Goal: Communication & Community: Participate in discussion

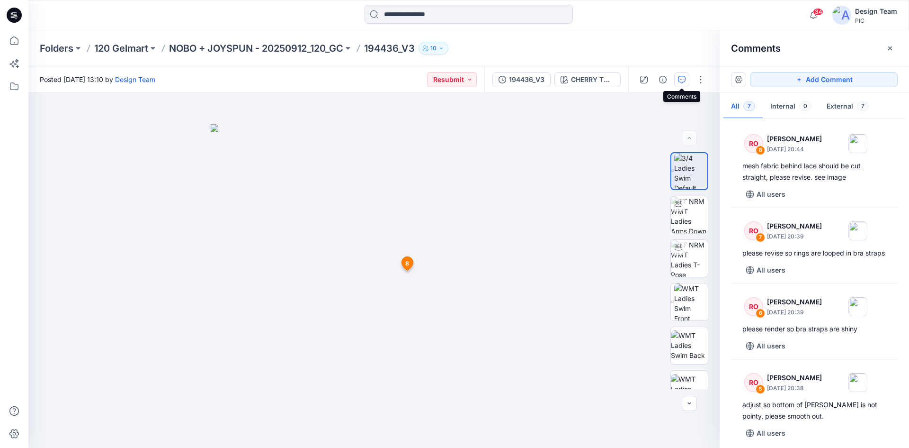
scroll to position [278, 0]
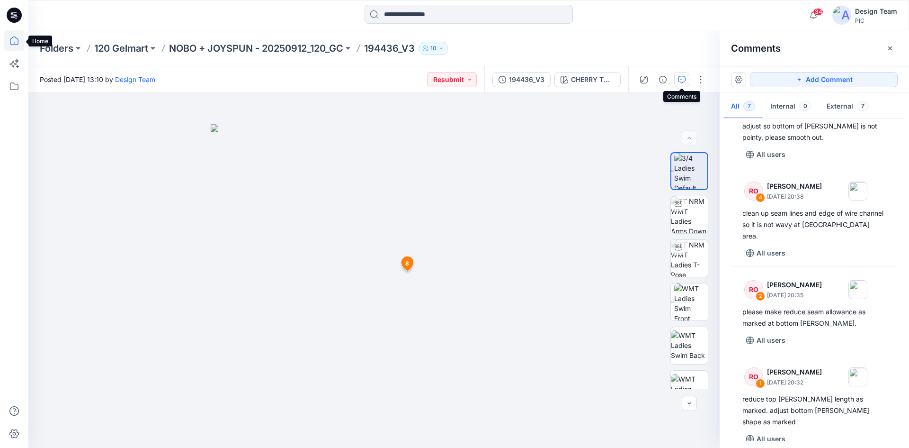
click at [15, 38] on icon at bounding box center [14, 40] width 21 height 21
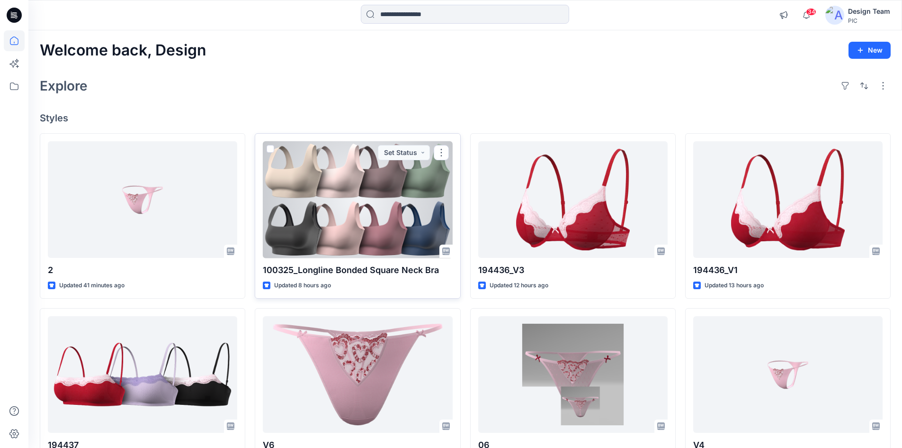
click at [352, 219] on div at bounding box center [357, 199] width 189 height 117
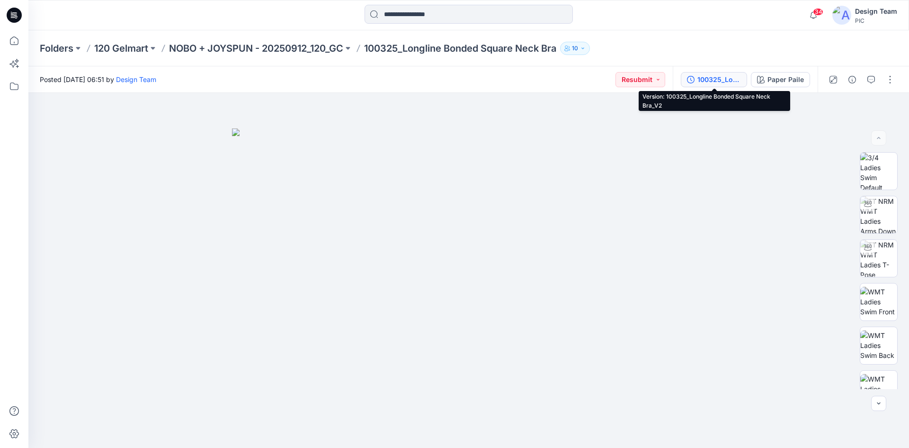
click at [719, 80] on div "100325_Longline Bonded Square Neck Bra_V2" at bounding box center [720, 79] width 44 height 10
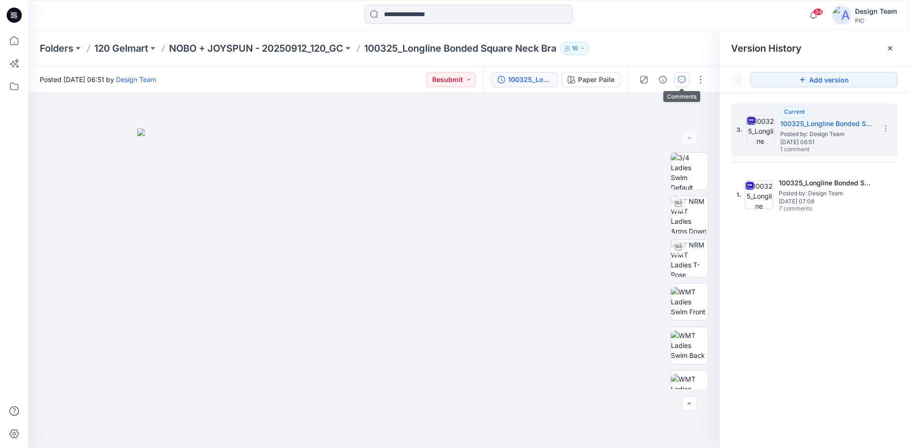
click at [680, 83] on button "button" at bounding box center [681, 79] width 15 height 15
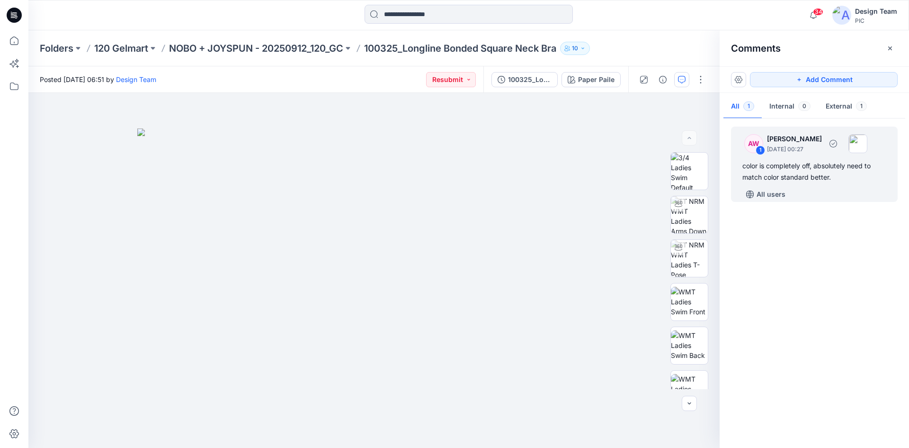
click at [832, 167] on div "color is completely off, absolutely need to match color standard better." at bounding box center [815, 171] width 144 height 23
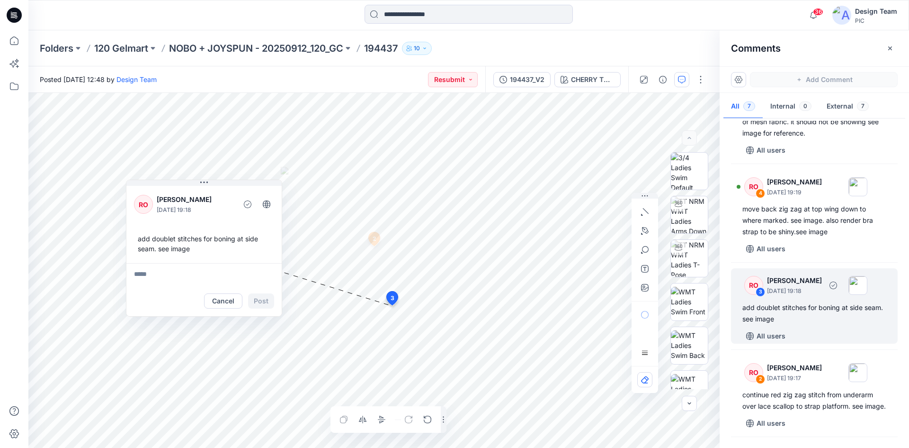
scroll to position [218, 0]
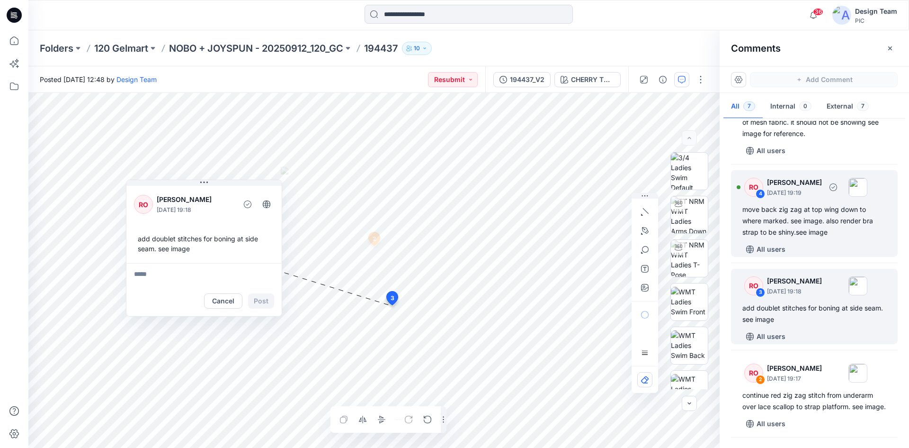
click at [800, 232] on div "move back zig zag at top wing down to where marked. see image. also render bra …" at bounding box center [815, 221] width 144 height 34
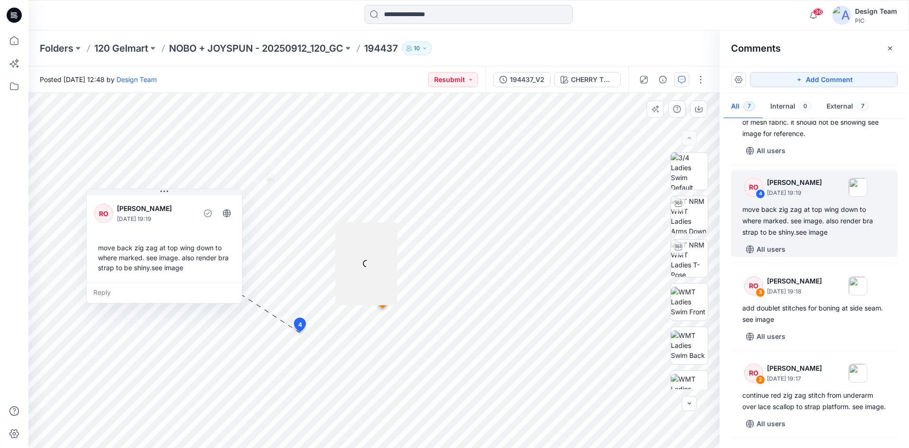
drag, startPoint x: 354, startPoint y: 183, endPoint x: 188, endPoint y: 195, distance: 166.2
click at [188, 195] on div "RO Raquel Ortiz October 10, 2025 19:19 move back zig zag at top wing down to wh…" at bounding box center [164, 237] width 155 height 89
click at [107, 291] on div "Reply" at bounding box center [160, 291] width 155 height 21
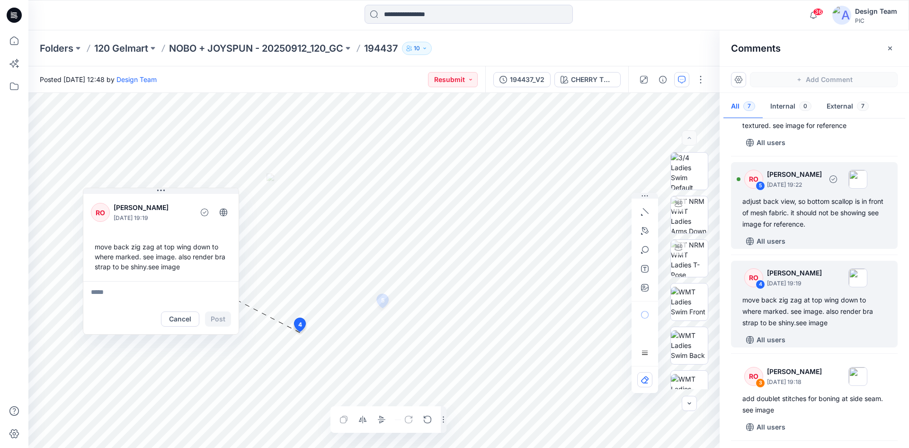
scroll to position [123, 0]
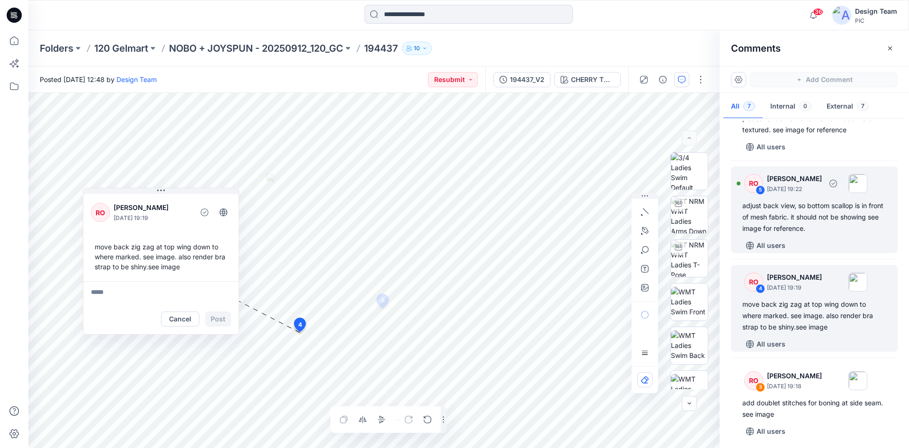
click at [806, 220] on div "adjust back view, so bottom scallop is in front of mesh fabric. it should not b…" at bounding box center [815, 217] width 144 height 34
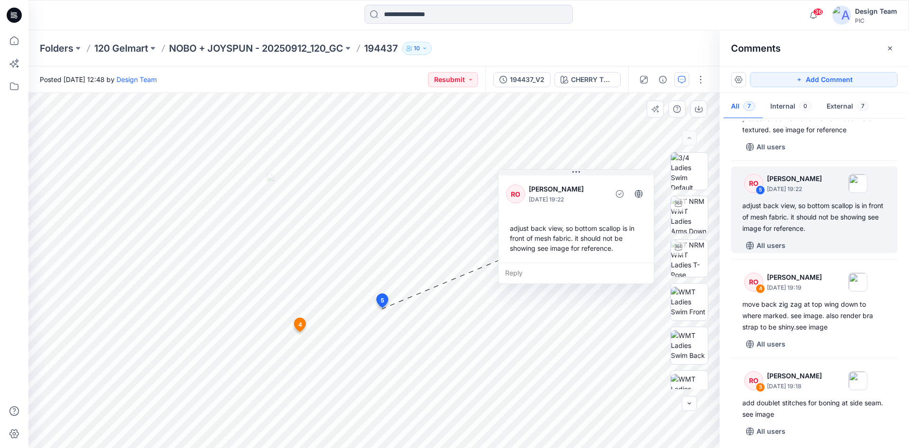
drag, startPoint x: 367, startPoint y: 187, endPoint x: 579, endPoint y: 177, distance: 211.9
click at [579, 177] on div "RO Raquel Ortiz October 10, 2025 19:22 adjust back view, so bottom scallop is i…" at bounding box center [576, 217] width 155 height 89
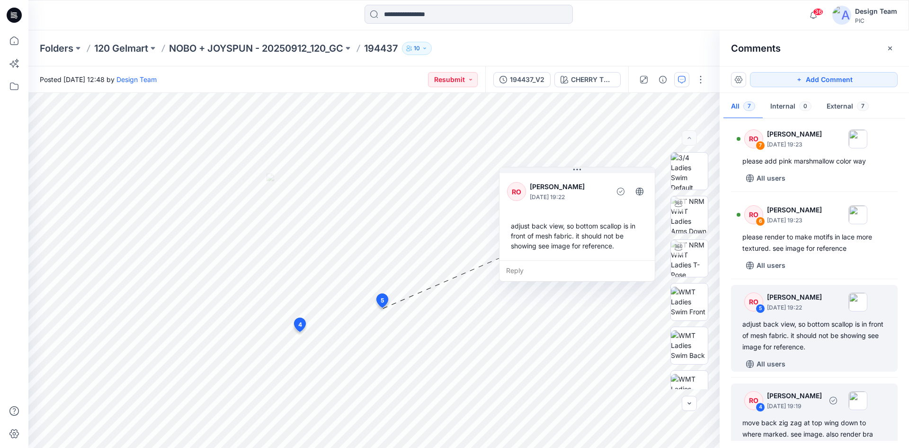
scroll to position [0, 0]
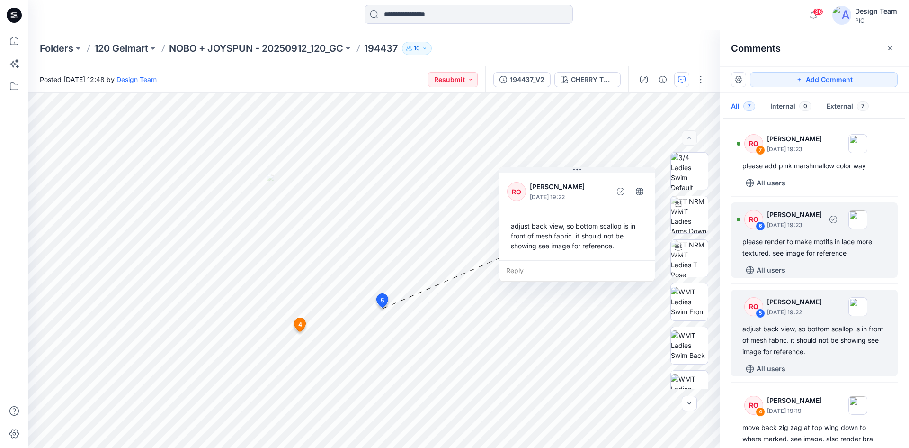
click at [844, 256] on div "please render to make motifs in lace more textured. see image for reference" at bounding box center [815, 247] width 144 height 23
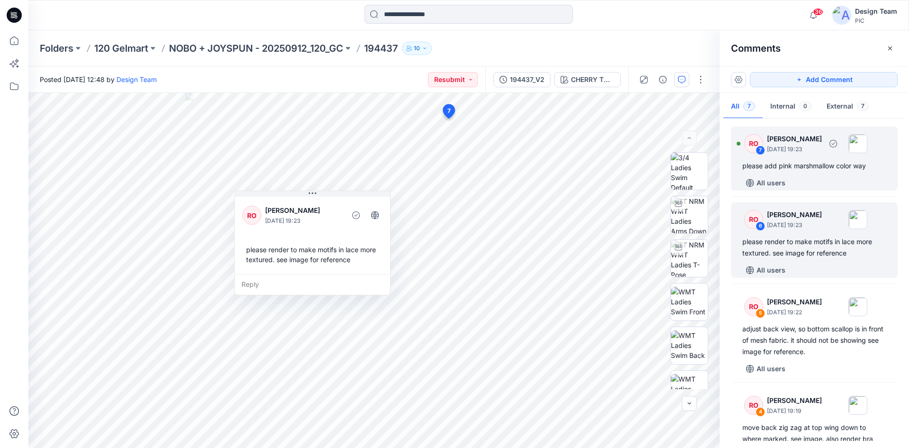
click at [831, 164] on div "please add pink marshmallow color way" at bounding box center [815, 165] width 144 height 11
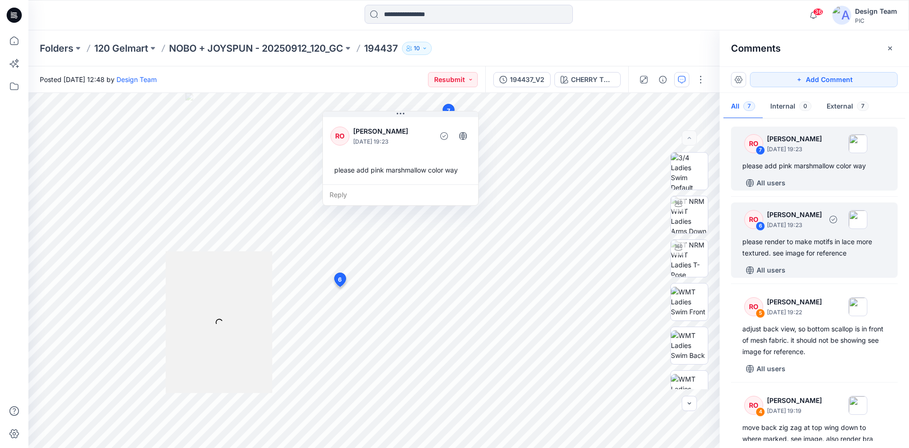
click at [833, 254] on div "please render to make motifs in lace more textured. see image for reference" at bounding box center [815, 247] width 144 height 23
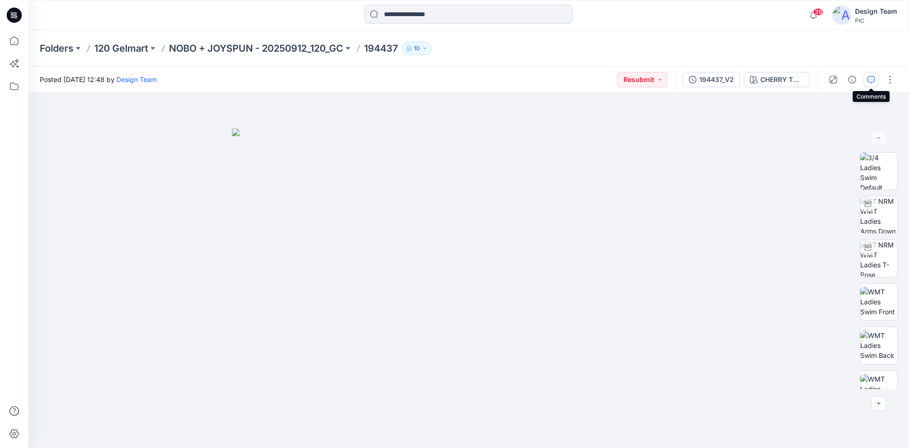
click at [871, 81] on icon "button" at bounding box center [872, 80] width 8 height 8
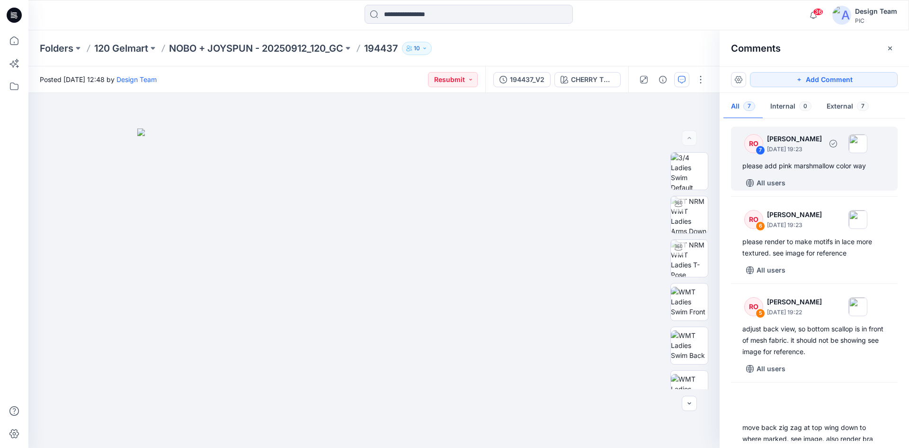
click at [837, 183] on div "All users" at bounding box center [820, 182] width 155 height 15
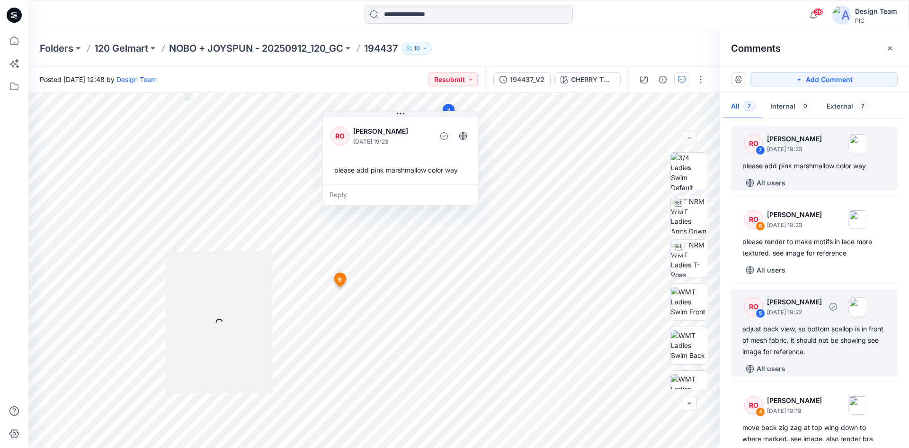
click at [842, 349] on div "adjust back view, so bottom scallop is in front of mesh fabric. it should not b…" at bounding box center [815, 340] width 144 height 34
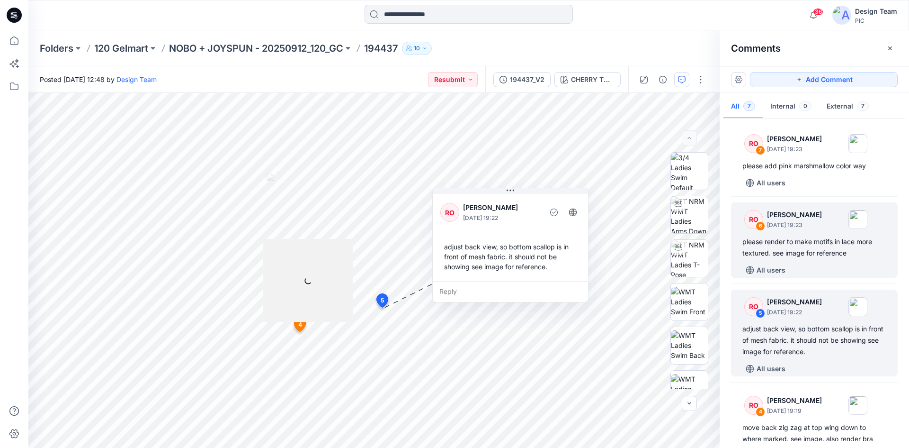
drag, startPoint x: 373, startPoint y: 183, endPoint x: 845, endPoint y: 236, distance: 475.7
click at [518, 194] on div "RO Raquel Ortiz October 10, 2025 19:22 adjust back view, so bottom scallop is i…" at bounding box center [510, 236] width 155 height 89
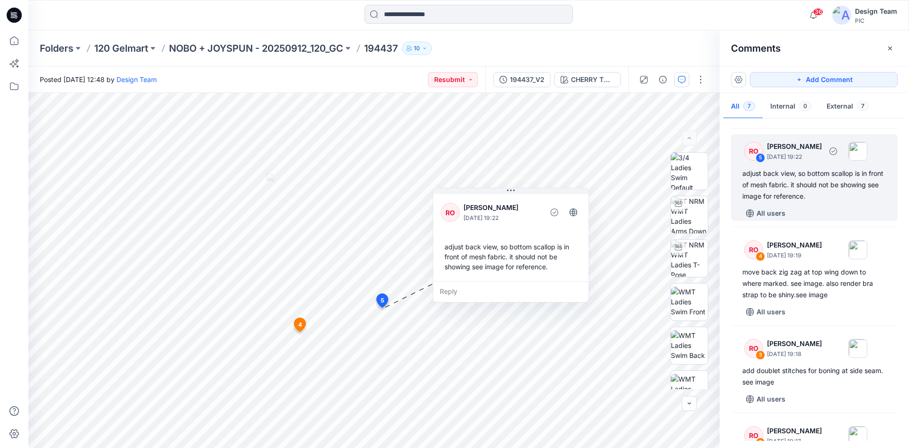
scroll to position [313, 0]
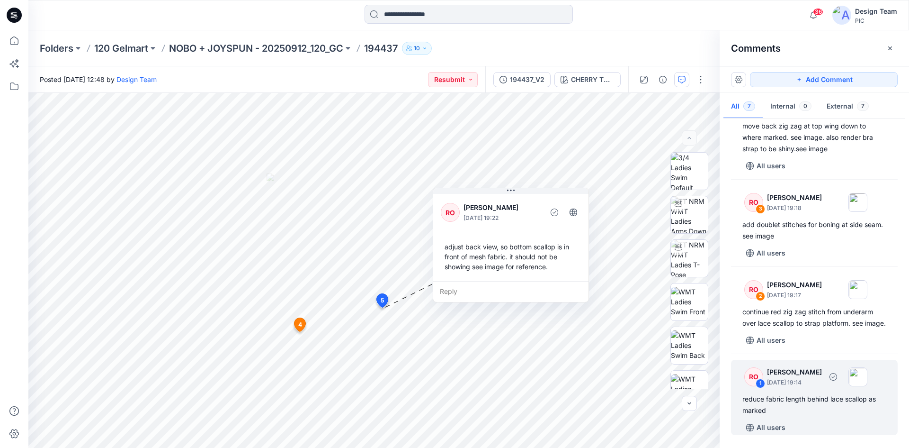
click at [826, 410] on div "reduce fabric length behind lace scallop as marked" at bounding box center [815, 404] width 144 height 23
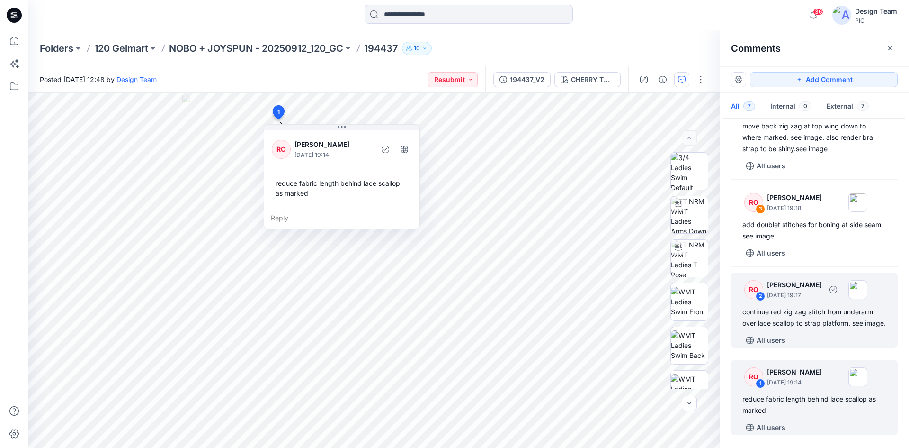
click at [850, 315] on div "continue red zig zag stitch from underarm over lace scallop to strap platform. …" at bounding box center [815, 317] width 144 height 23
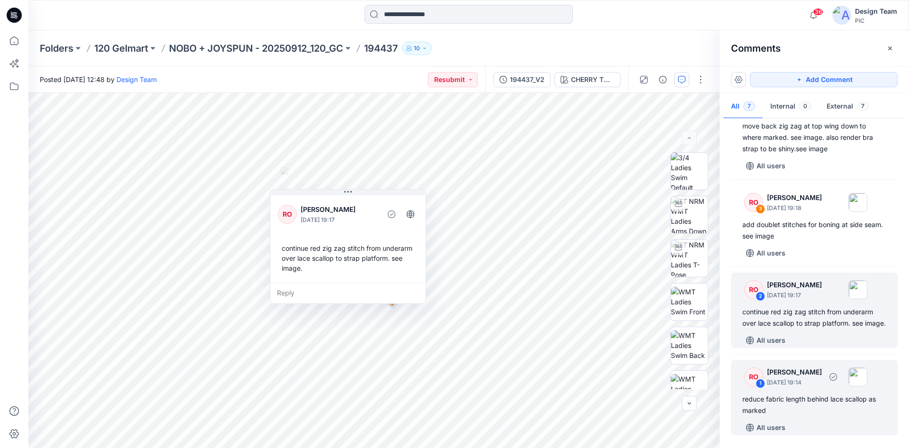
click at [817, 404] on div "reduce fabric length behind lace scallop as marked" at bounding box center [815, 404] width 144 height 23
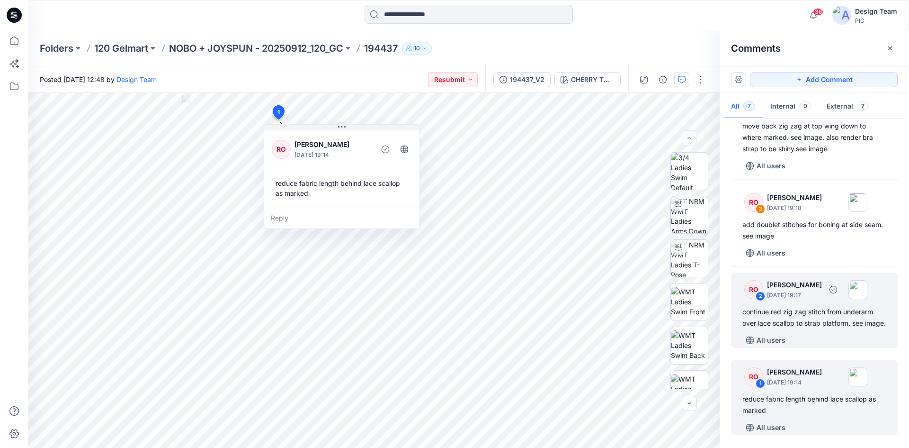
click at [822, 320] on div "continue red zig zag stitch from underarm over lace scallop to strap platform. …" at bounding box center [815, 317] width 144 height 23
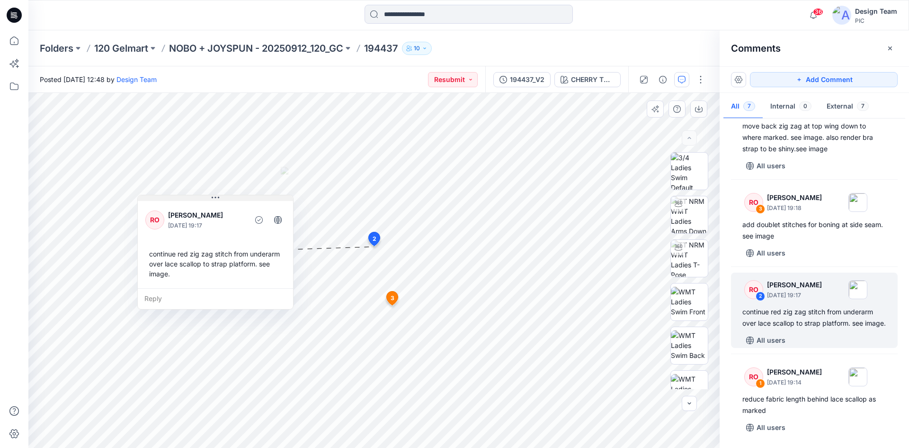
drag, startPoint x: 367, startPoint y: 192, endPoint x: 234, endPoint y: 198, distance: 132.7
click at [234, 198] on button at bounding box center [215, 198] width 155 height 6
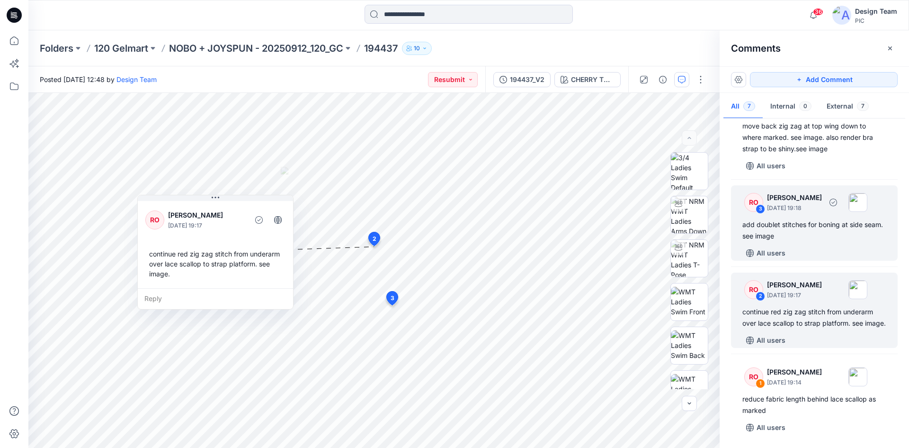
click at [789, 231] on div "RO 3 Raquel Ortiz October 10, 2025 19:18 add doublet stitches for boning at sid…" at bounding box center [814, 222] width 167 height 75
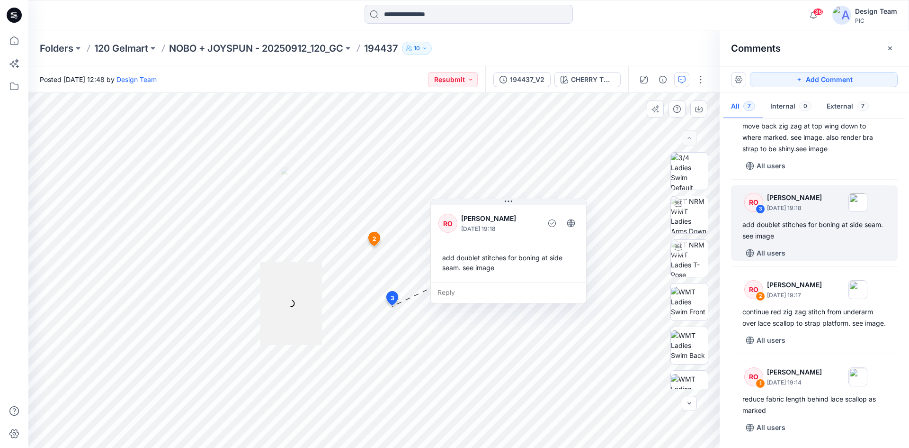
drag, startPoint x: 356, startPoint y: 201, endPoint x: 529, endPoint y: 206, distance: 172.5
click at [529, 206] on div "RO Raquel Ortiz October 10, 2025 19:18 add doublet stitches for boning at side …" at bounding box center [508, 242] width 155 height 79
click at [450, 294] on div "Reply" at bounding box center [508, 292] width 155 height 21
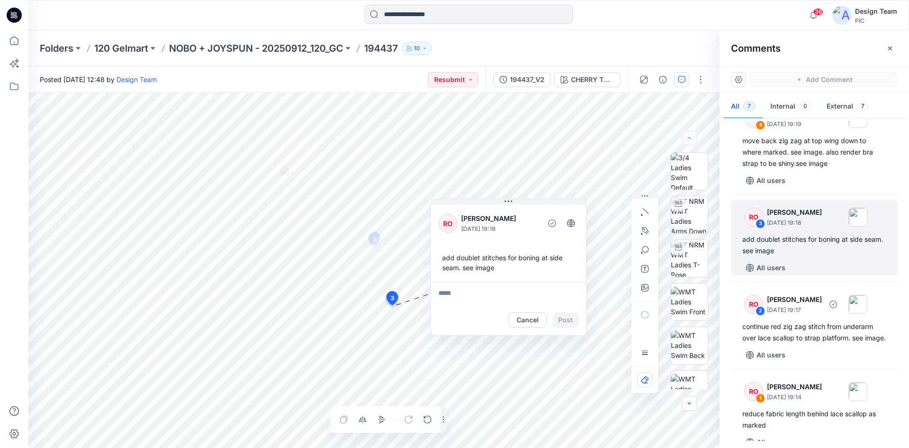
scroll to position [265, 0]
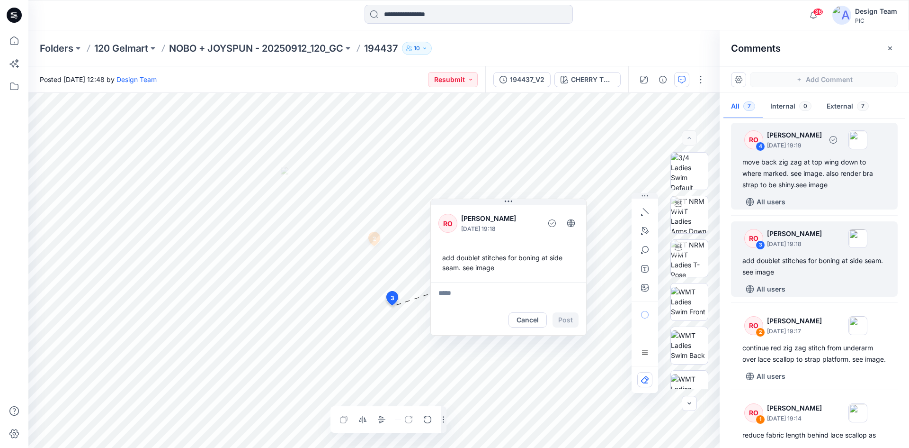
click at [794, 180] on div "move back zig zag at top wing down to where marked. see image. also render bra …" at bounding box center [815, 173] width 144 height 34
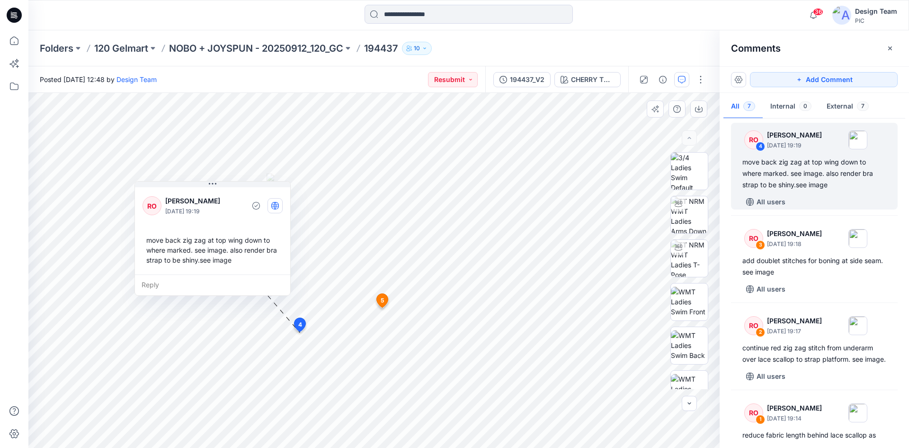
drag, startPoint x: 352, startPoint y: 199, endPoint x: 269, endPoint y: 210, distance: 83.2
click at [226, 202] on p "[PERSON_NAME]" at bounding box center [203, 200] width 77 height 11
click at [136, 278] on div "Reply" at bounding box center [201, 282] width 155 height 21
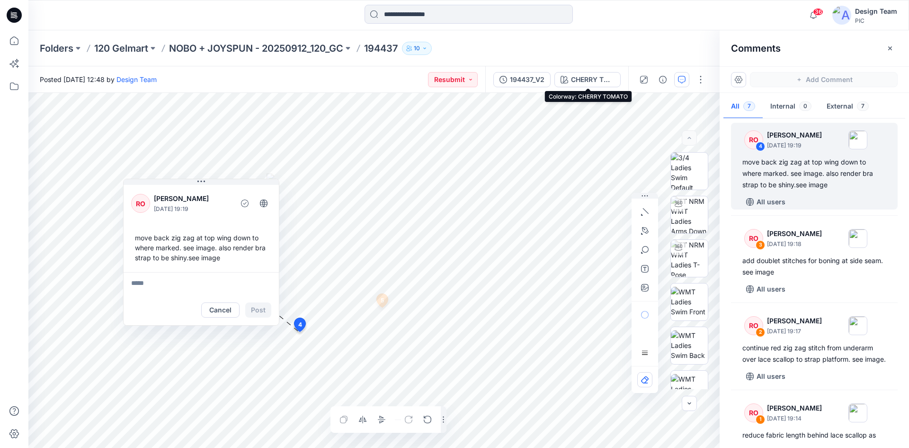
click at [620, 69] on div "Posted Thursday, October 02, 2025 12:48 by Design Team Resubmit 194437_V2 CHERR…" at bounding box center [468, 256] width 881 height 381
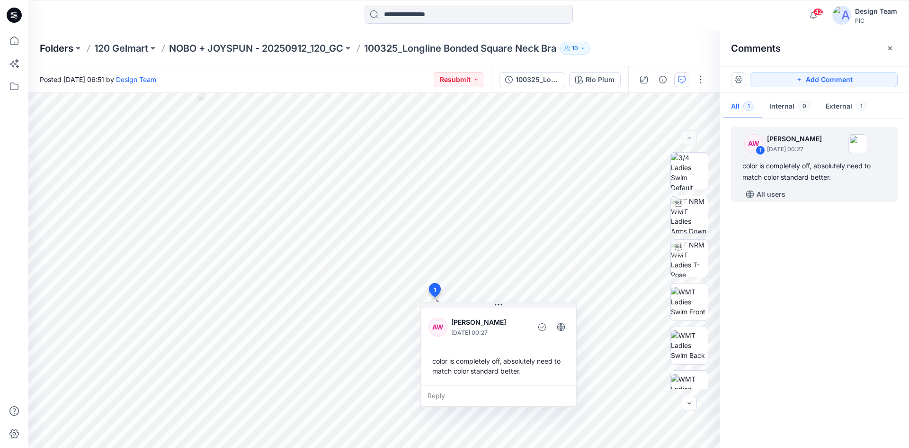
click at [72, 46] on p "Folders" at bounding box center [57, 48] width 34 height 13
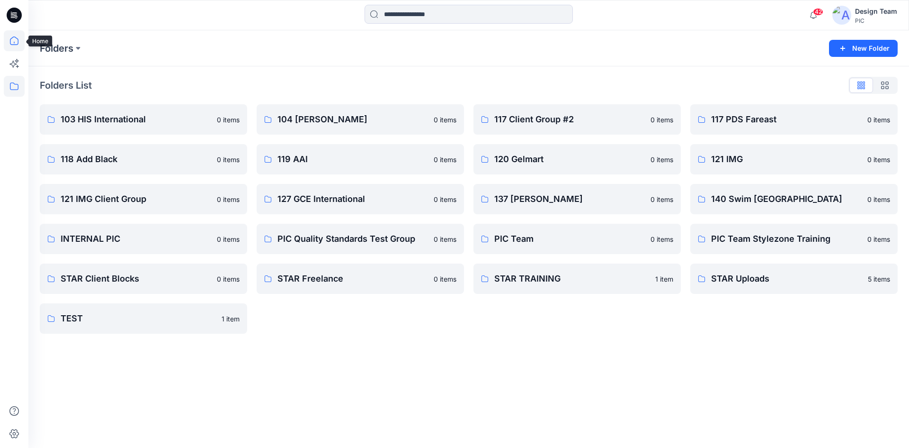
click at [9, 41] on icon at bounding box center [14, 40] width 21 height 21
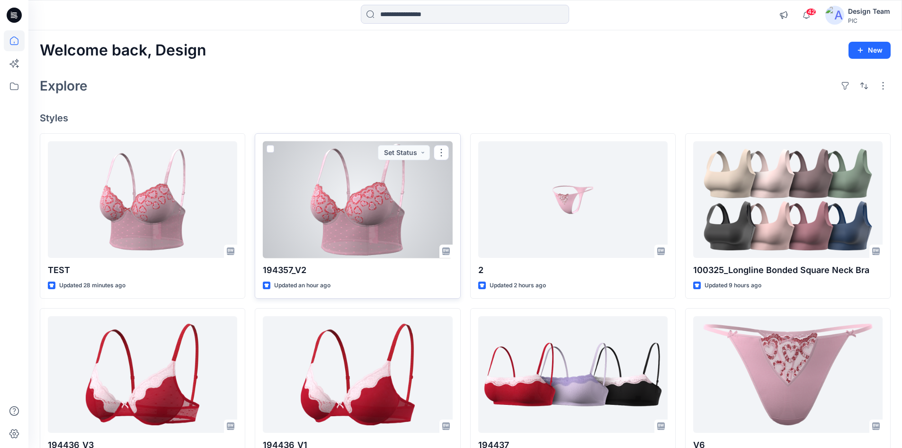
click at [371, 201] on div at bounding box center [357, 199] width 189 height 117
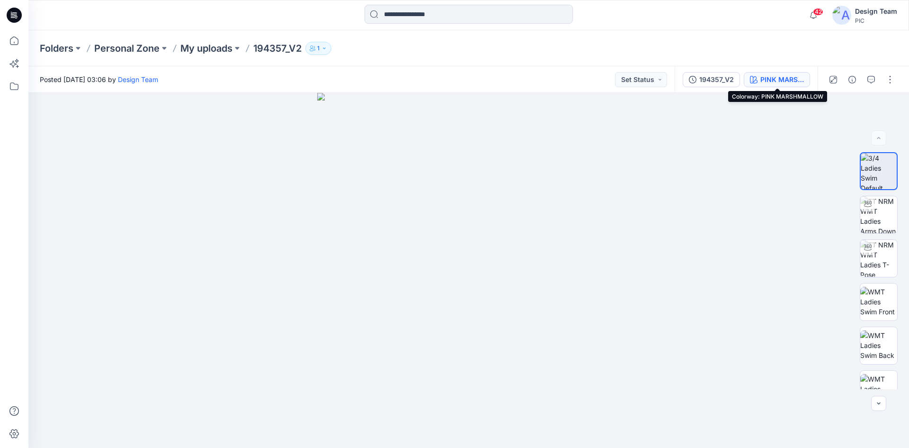
click at [765, 74] on div "PINK MARSHMALLOW" at bounding box center [783, 79] width 44 height 10
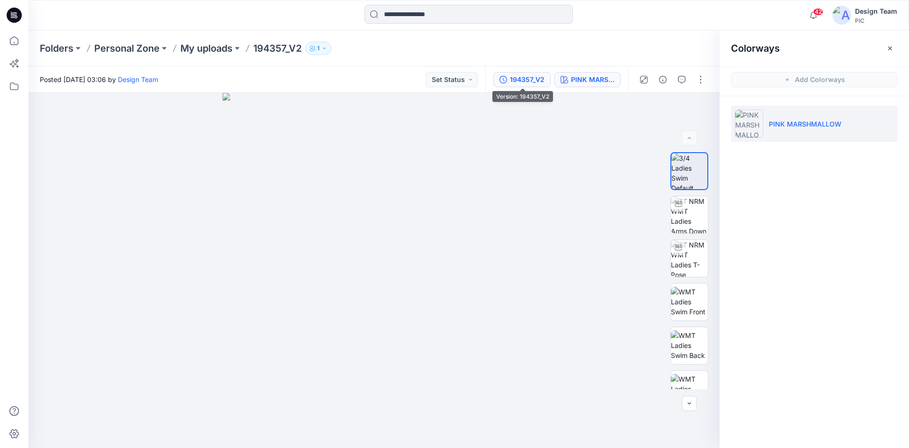
click at [523, 75] on div "194357_V2" at bounding box center [527, 79] width 35 height 10
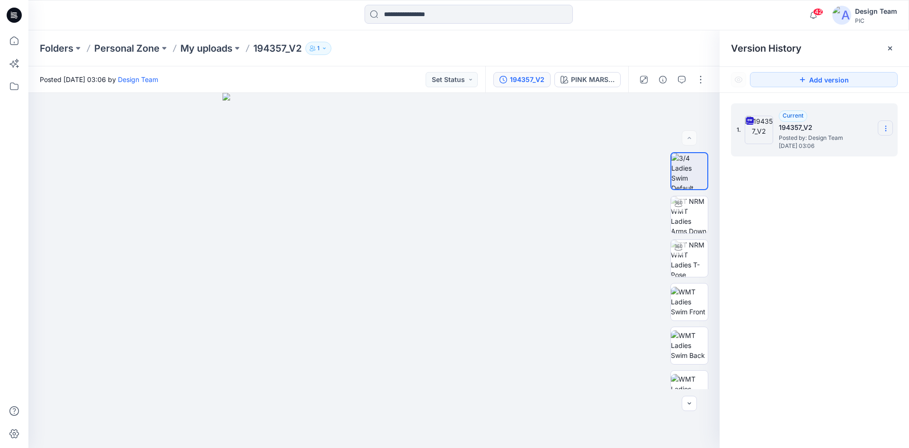
click at [883, 127] on icon at bounding box center [886, 129] width 8 height 8
click at [782, 271] on div "1. Current 194357_V2 Posted by: Design Team Saturday, October 11, 2025 03:06" at bounding box center [814, 277] width 189 height 368
click at [66, 49] on p "Folders" at bounding box center [57, 48] width 34 height 13
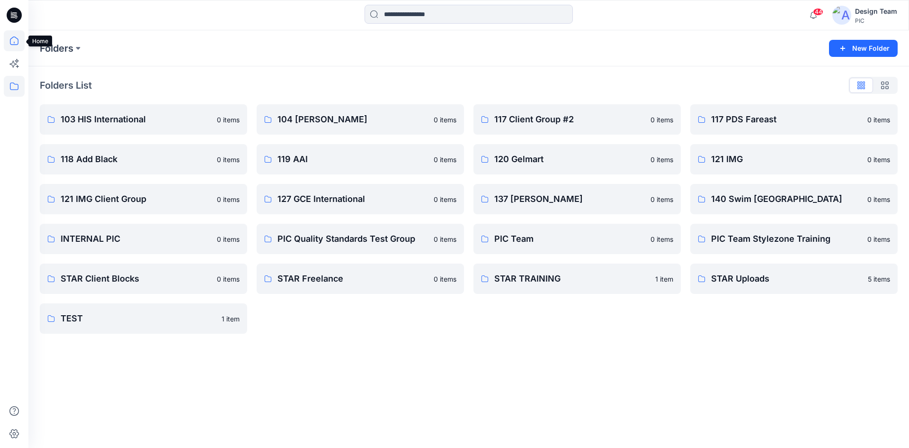
click at [8, 42] on icon at bounding box center [14, 40] width 21 height 21
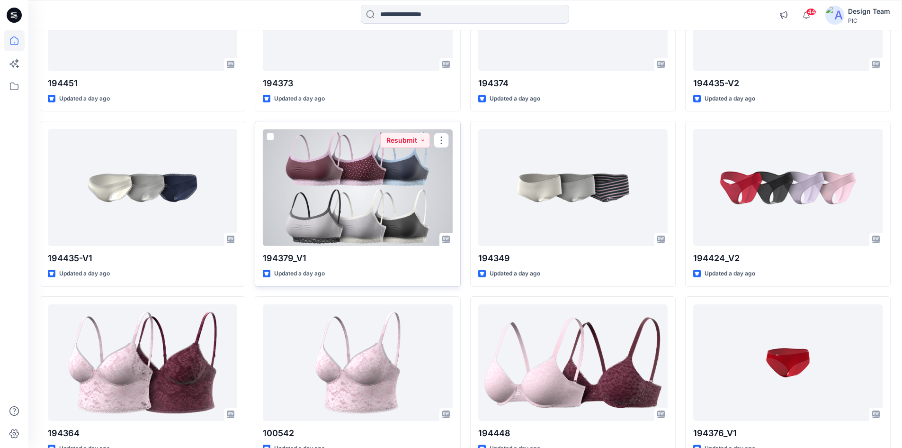
scroll to position [771, 0]
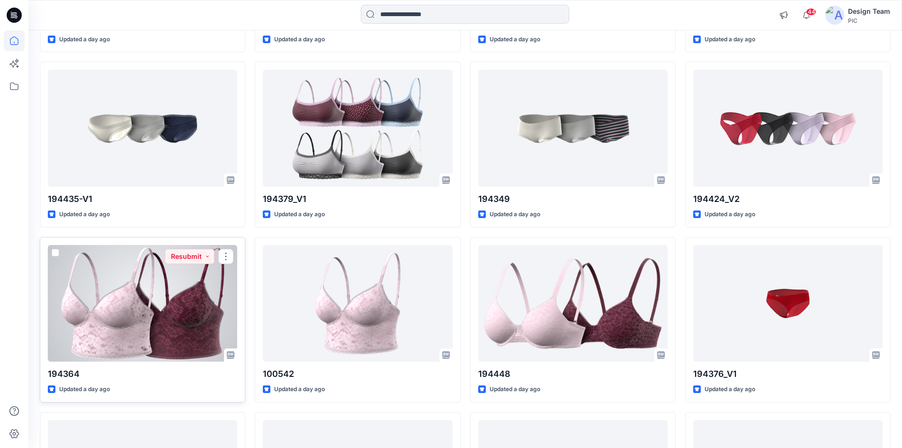
click at [144, 328] on div at bounding box center [142, 303] width 189 height 117
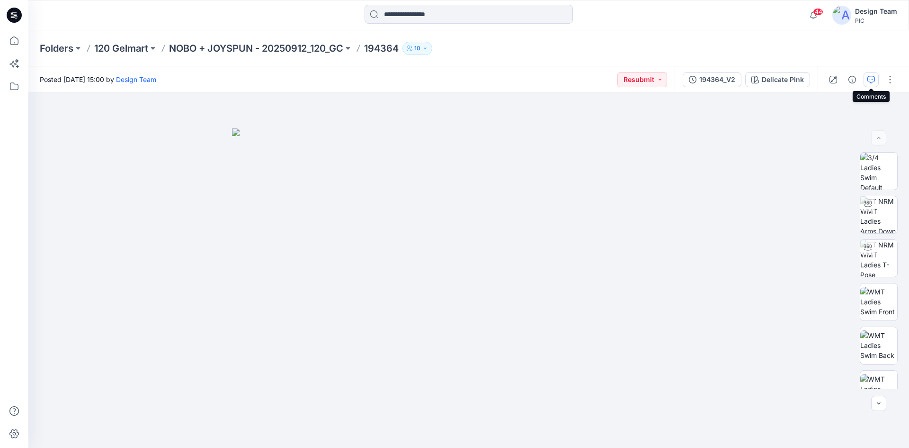
click at [870, 83] on button "button" at bounding box center [871, 79] width 15 height 15
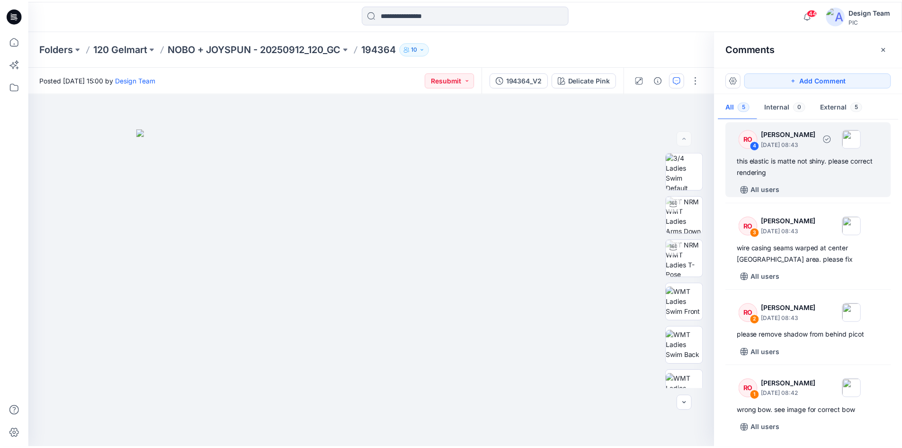
scroll to position [93, 0]
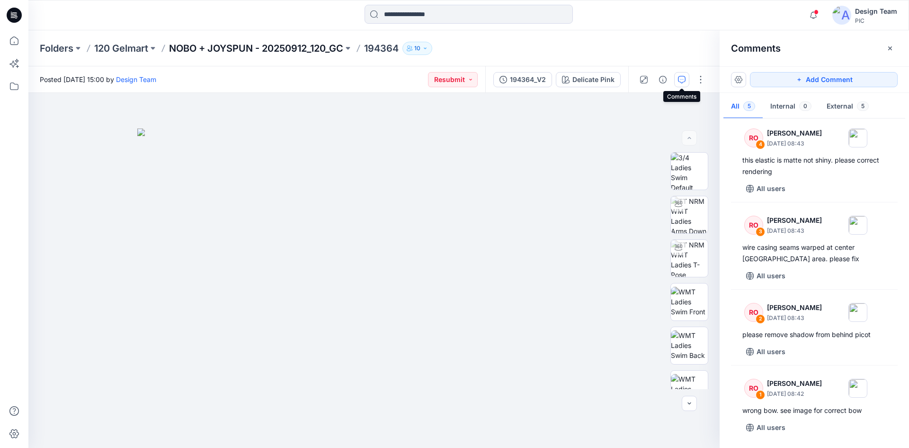
click at [196, 46] on p "NOBO + JOYSPUN - 20250912_120_GC" at bounding box center [256, 48] width 174 height 13
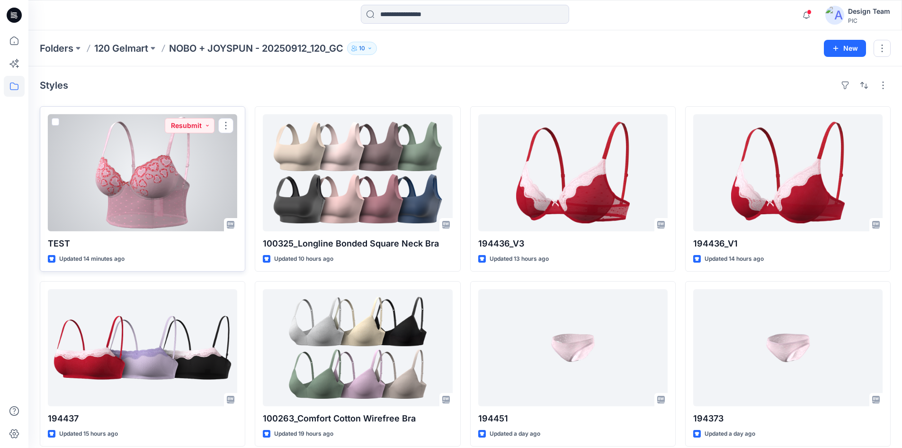
click at [186, 213] on div at bounding box center [142, 172] width 189 height 117
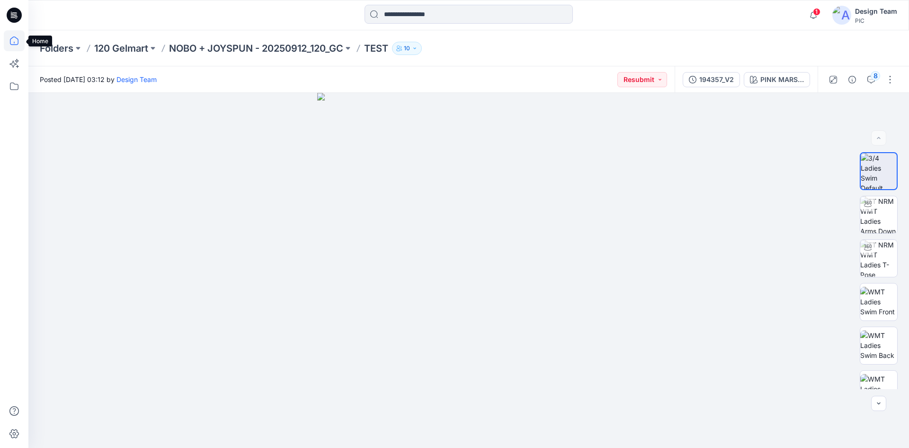
click at [14, 44] on icon at bounding box center [14, 40] width 21 height 21
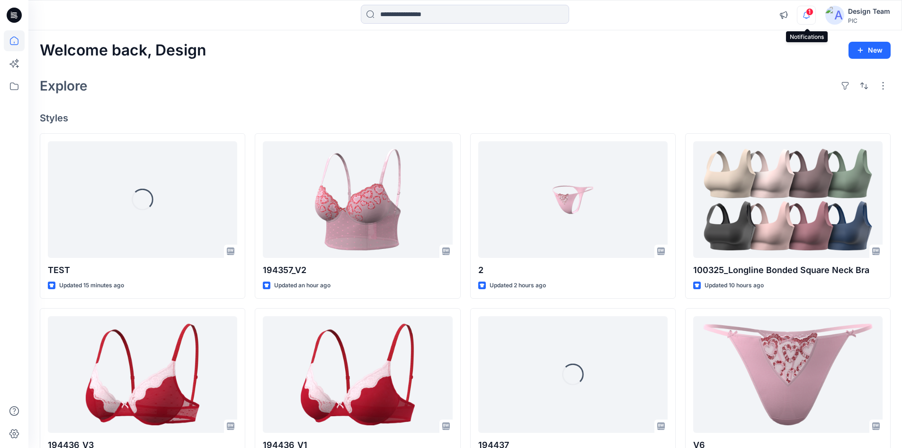
click at [816, 21] on icon "button" at bounding box center [807, 15] width 18 height 19
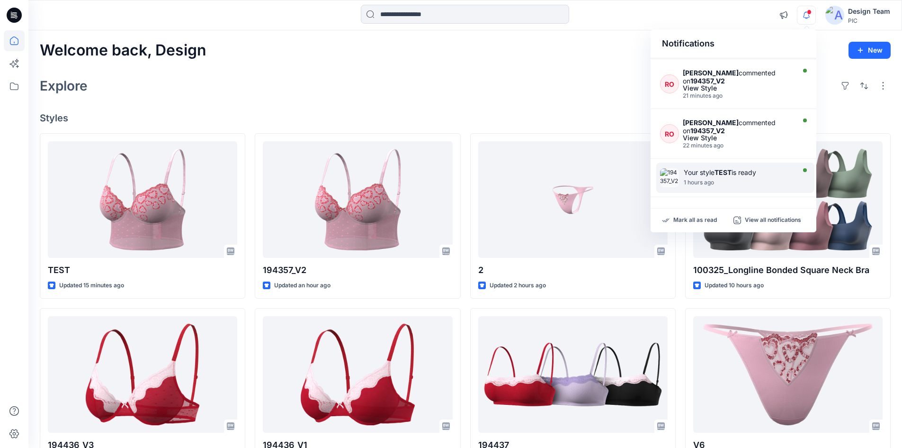
scroll to position [344, 0]
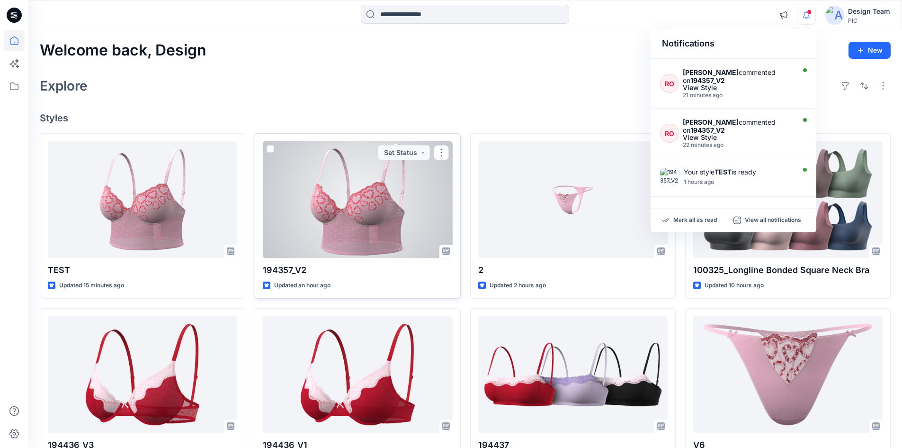
click at [395, 229] on div at bounding box center [357, 199] width 189 height 117
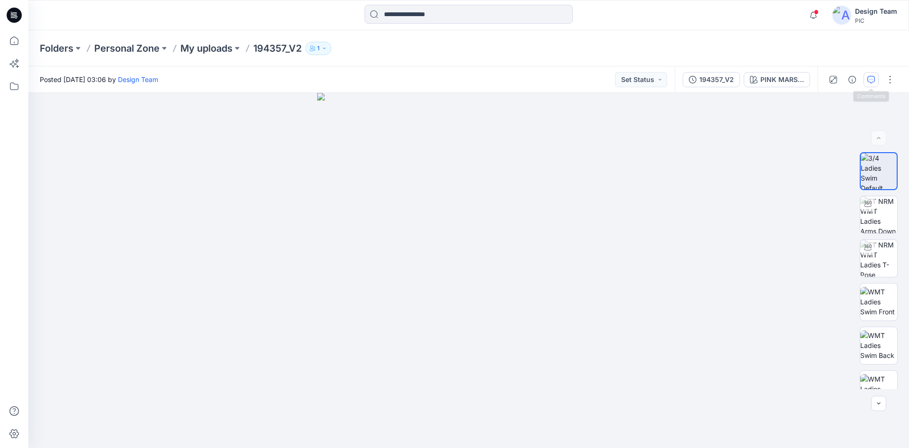
click at [869, 85] on button "button" at bounding box center [871, 79] width 15 height 15
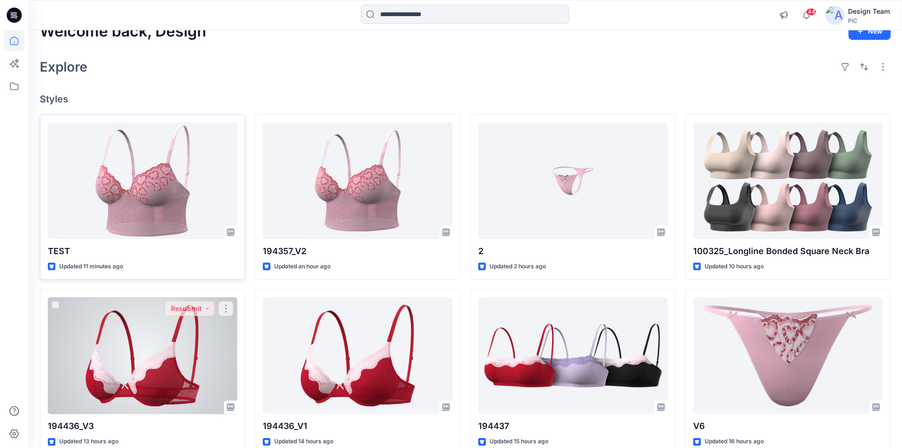
scroll to position [9, 0]
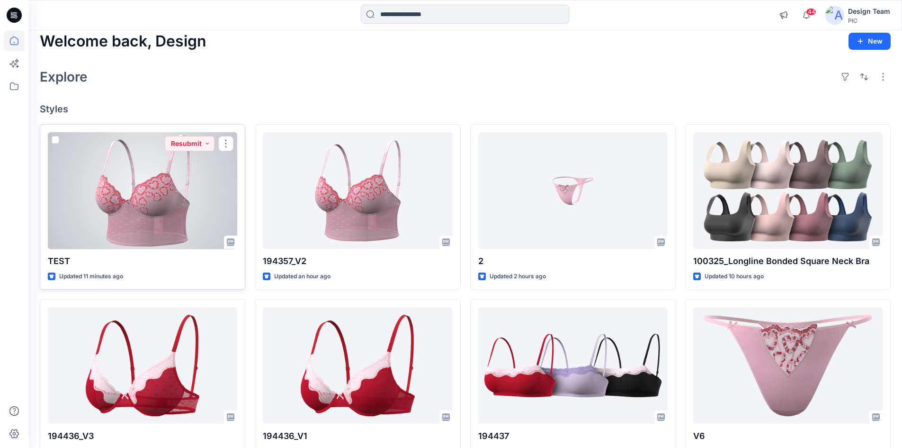
click at [188, 246] on div at bounding box center [142, 190] width 189 height 117
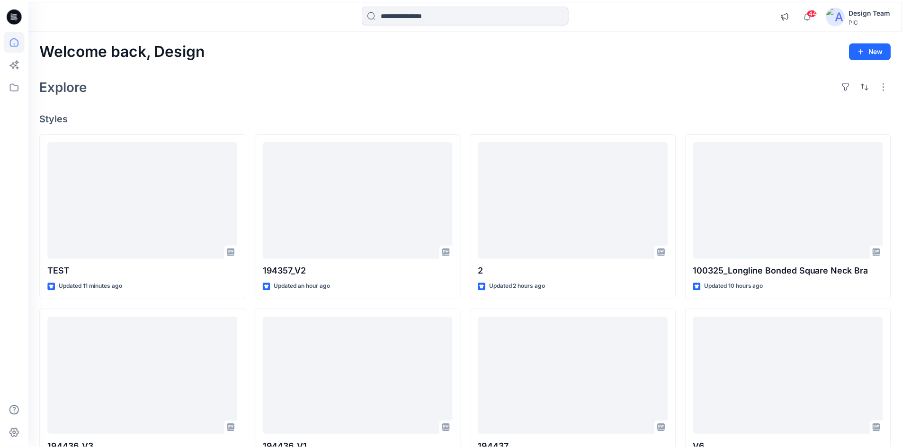
scroll to position [9, 0]
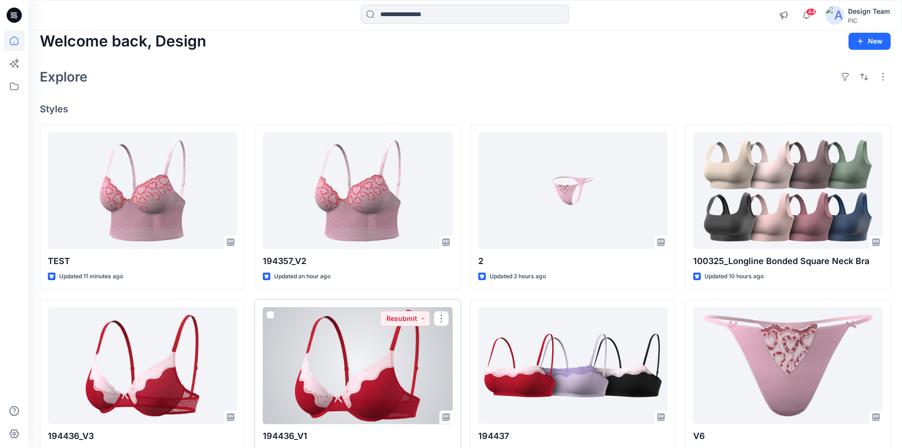
click at [362, 344] on div at bounding box center [357, 365] width 189 height 117
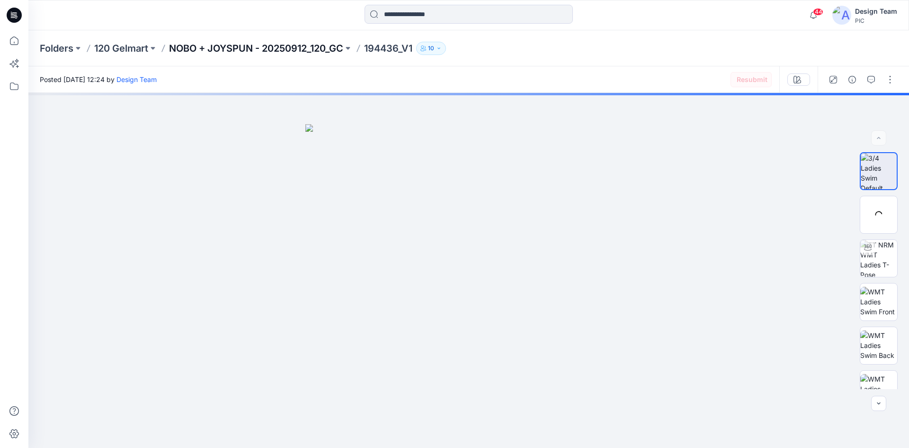
click at [248, 45] on p "NOBO + JOYSPUN - 20250912_120_GC" at bounding box center [256, 48] width 174 height 13
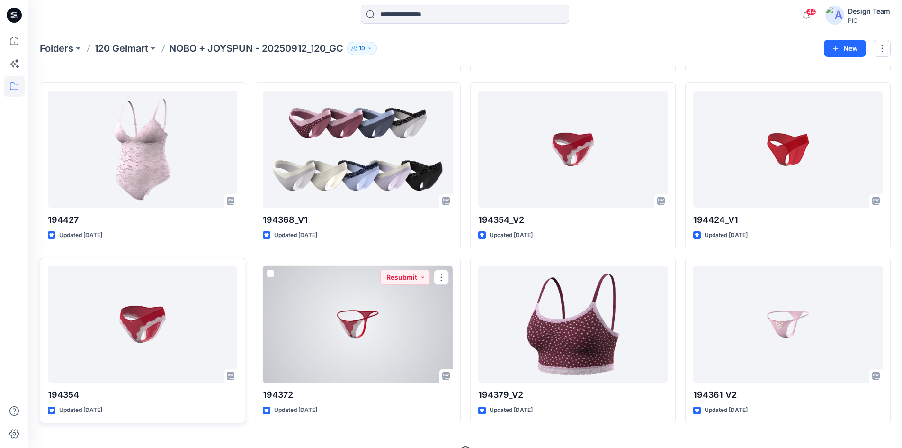
scroll to position [2314, 0]
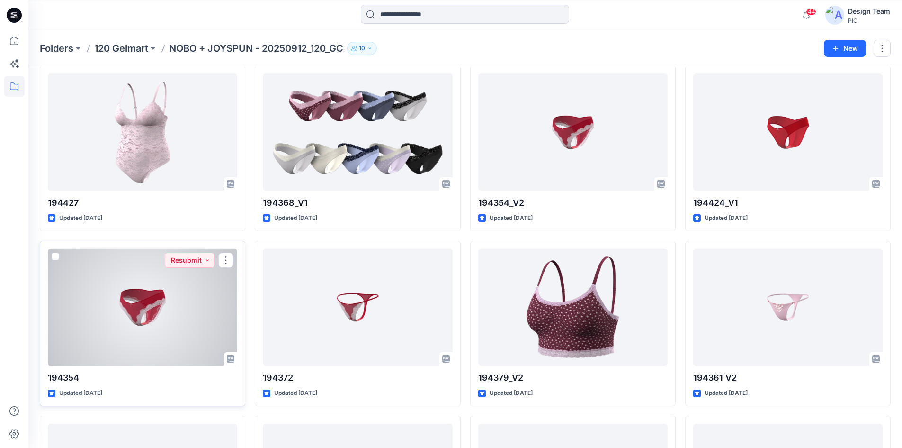
click at [157, 310] on div at bounding box center [142, 307] width 189 height 117
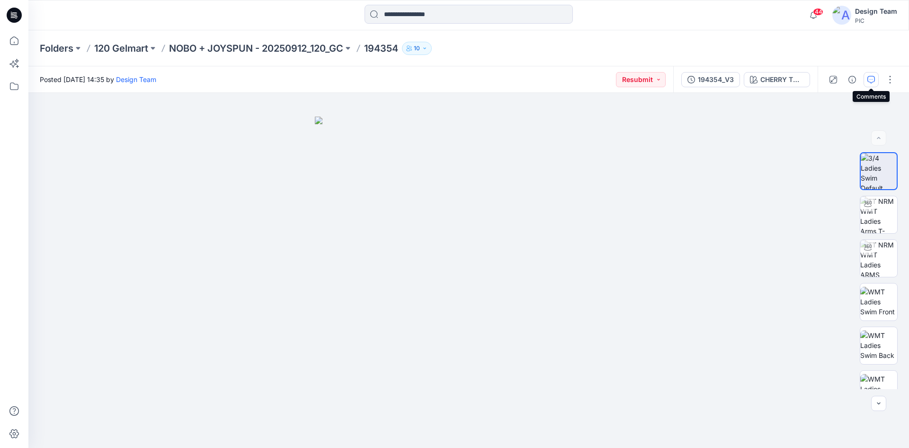
click at [871, 80] on icon "button" at bounding box center [872, 80] width 8 height 8
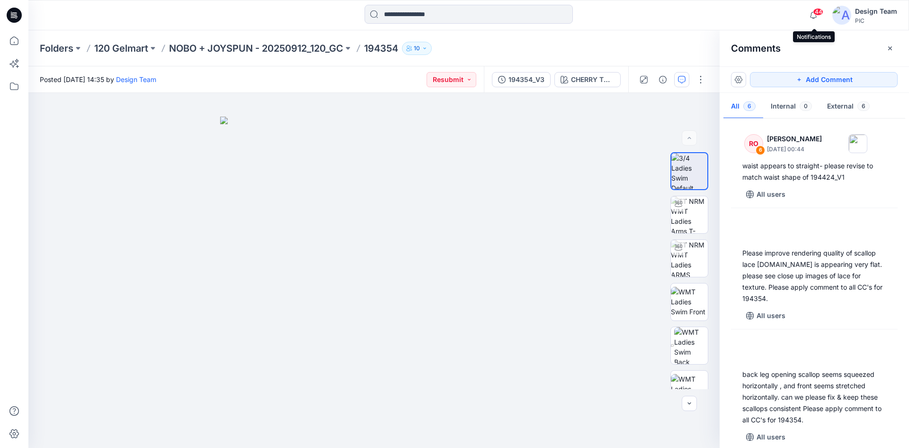
click at [822, 14] on span "44" at bounding box center [818, 12] width 10 height 8
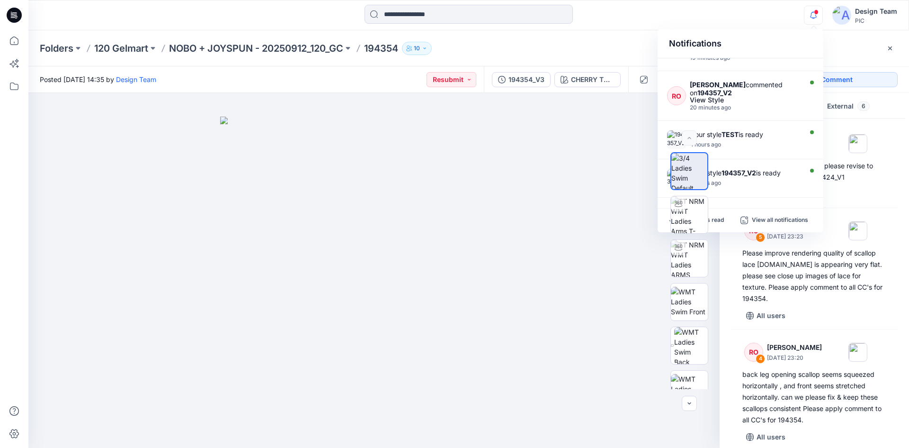
scroll to position [332, 0]
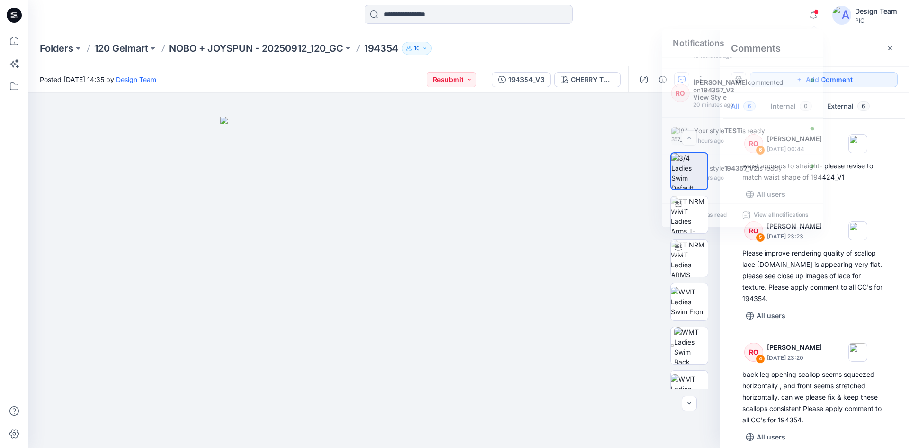
click at [608, 5] on div at bounding box center [469, 15] width 440 height 21
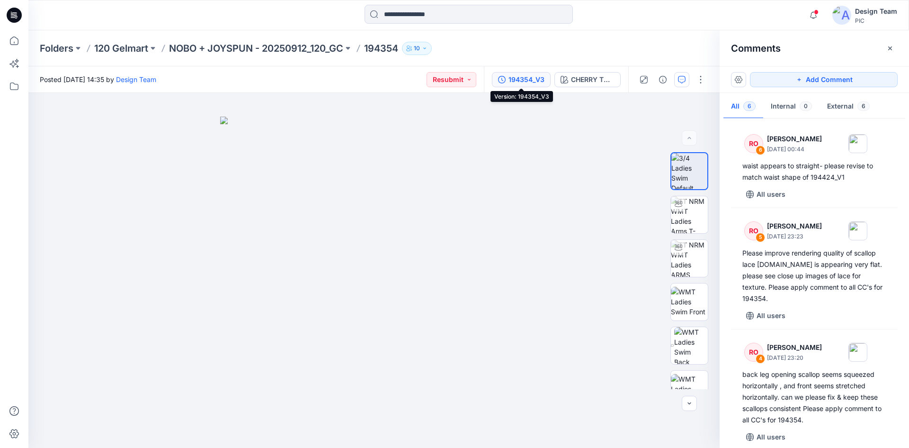
click at [534, 79] on div "194354_V3" at bounding box center [527, 79] width 36 height 10
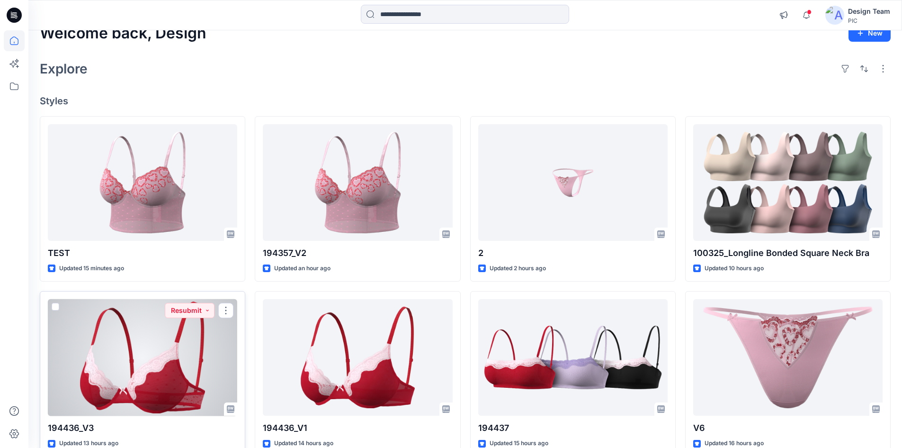
scroll to position [47, 0]
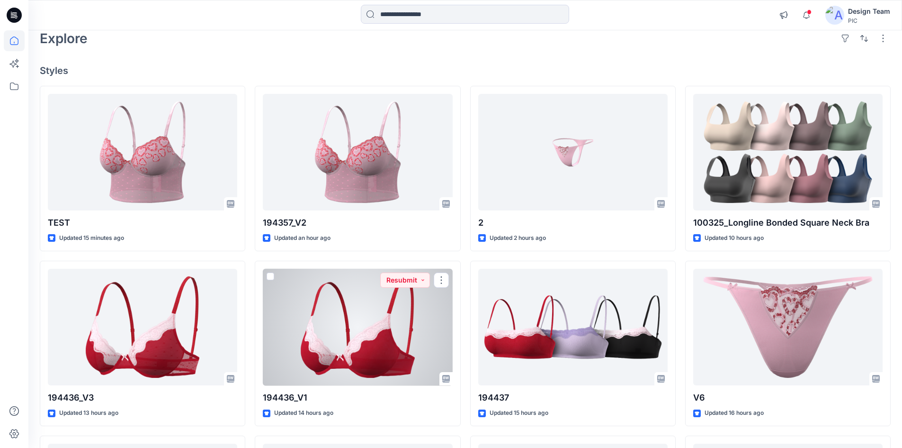
click at [348, 328] on div at bounding box center [357, 327] width 189 height 117
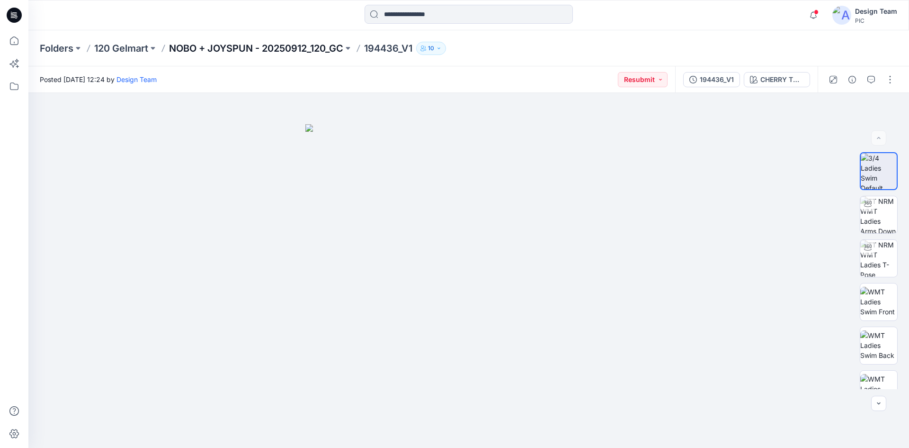
click at [276, 50] on p "NOBO + JOYSPUN - 20250912_120_GC" at bounding box center [256, 48] width 174 height 13
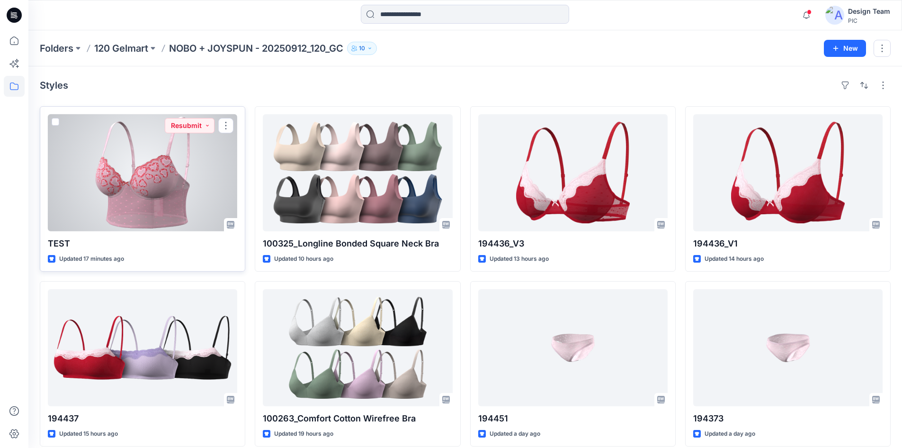
click at [206, 168] on div at bounding box center [142, 172] width 189 height 117
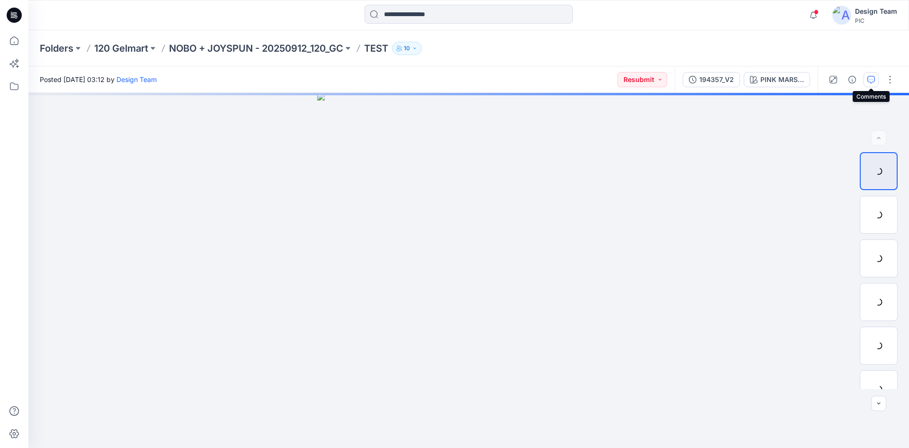
click at [869, 81] on icon "button" at bounding box center [872, 80] width 8 height 8
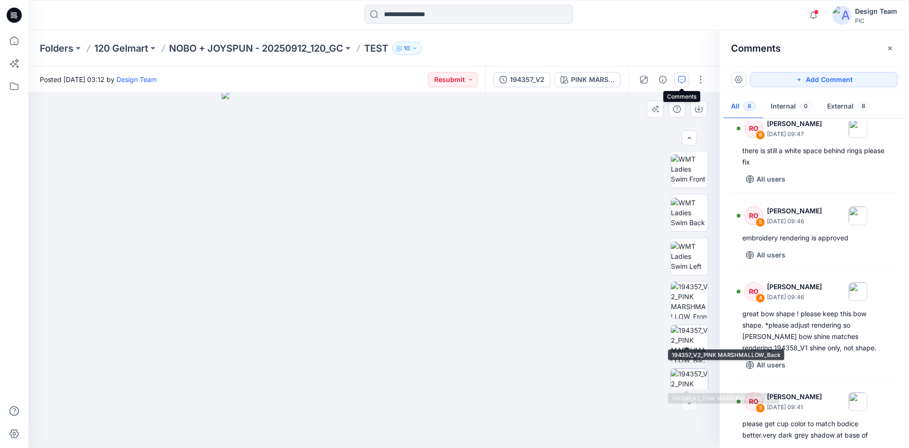
scroll to position [150, 0]
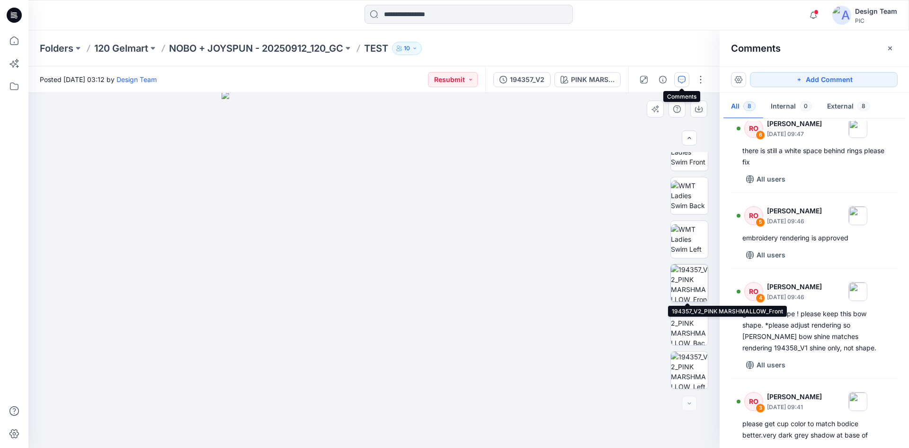
click at [686, 279] on img at bounding box center [689, 282] width 37 height 37
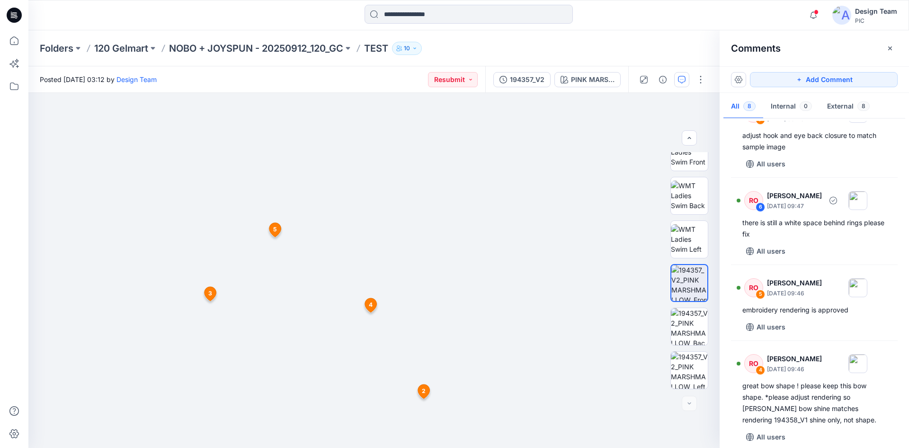
scroll to position [95, 0]
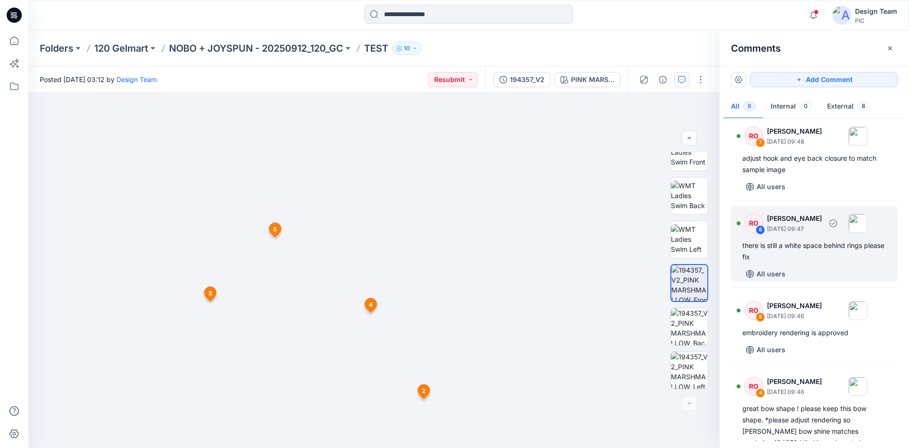
click at [837, 259] on div "there is still a white space behind rings please fix" at bounding box center [815, 251] width 144 height 23
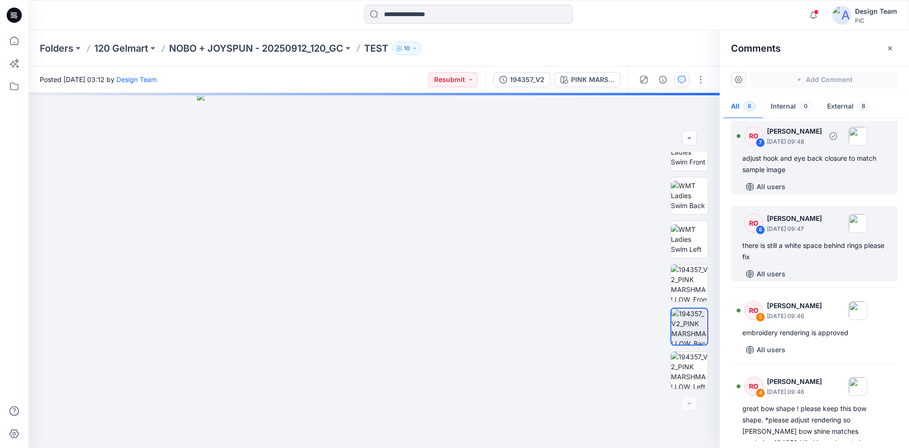
click at [807, 180] on div "All users" at bounding box center [820, 186] width 155 height 15
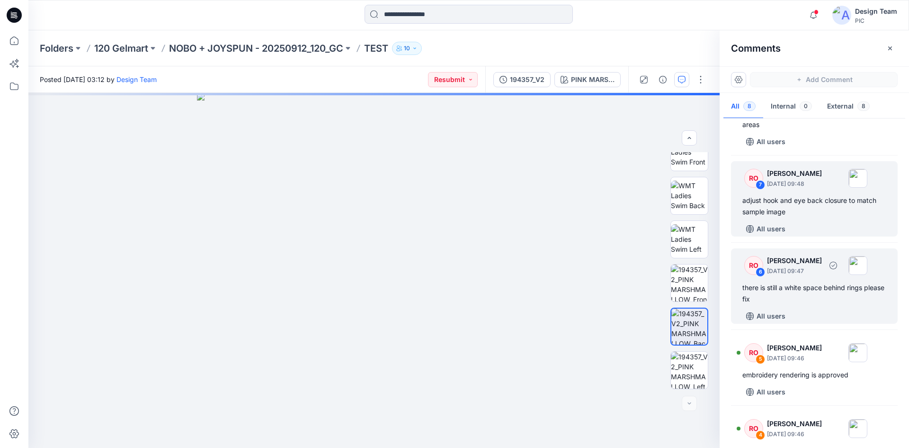
scroll to position [0, 0]
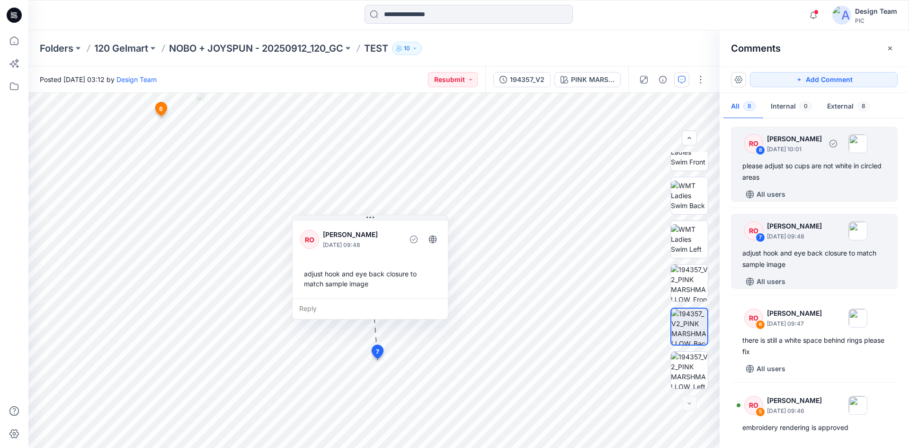
click at [837, 184] on div "RO 8 Raquel Ortiz October 11, 2025 10:01 please adjust so cups are not white in…" at bounding box center [814, 163] width 167 height 75
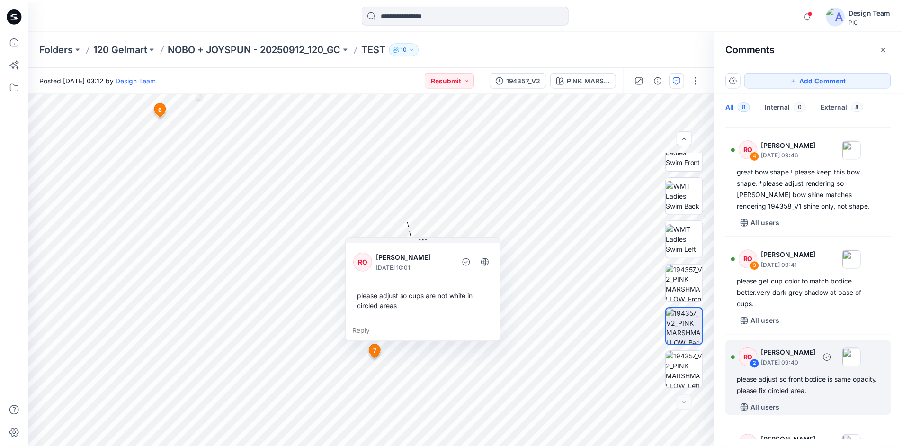
scroll to position [400, 0]
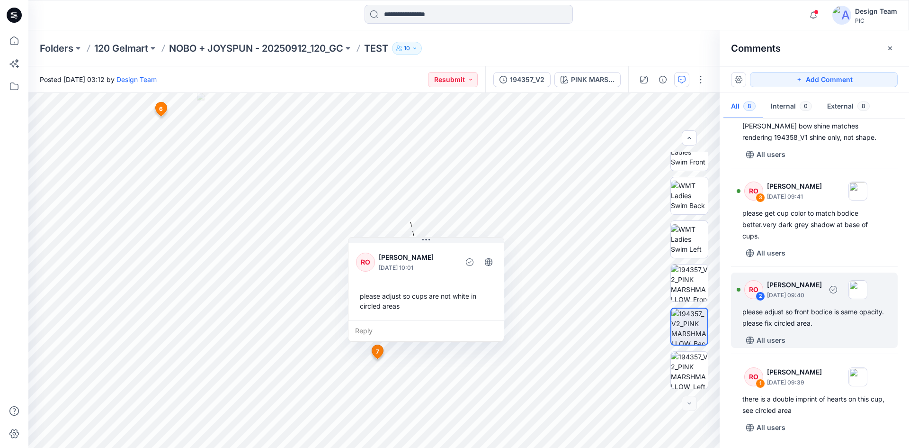
click at [821, 329] on div "RO 2 Raquel Ortiz October 11, 2025 09:40 please adjust so front bodice is same …" at bounding box center [814, 309] width 167 height 75
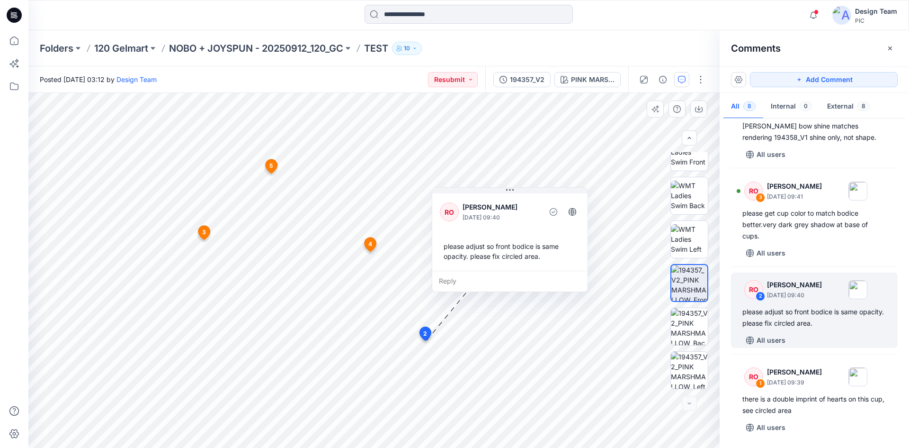
drag, startPoint x: 416, startPoint y: 194, endPoint x: 535, endPoint y: 197, distance: 118.9
click at [535, 197] on div "RO Raquel Ortiz October 11, 2025 09:40 please adjust so front bodice is same op…" at bounding box center [509, 230] width 155 height 79
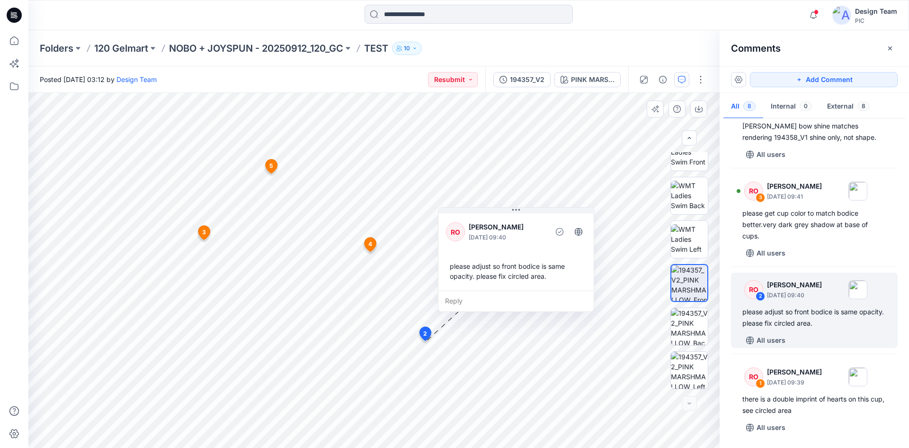
drag, startPoint x: 479, startPoint y: 208, endPoint x: 485, endPoint y: 228, distance: 20.8
click at [485, 228] on p "[PERSON_NAME]" at bounding box center [507, 226] width 77 height 11
click at [193, 42] on p "NOBO + JOYSPUN - 20250912_120_GC" at bounding box center [256, 48] width 174 height 13
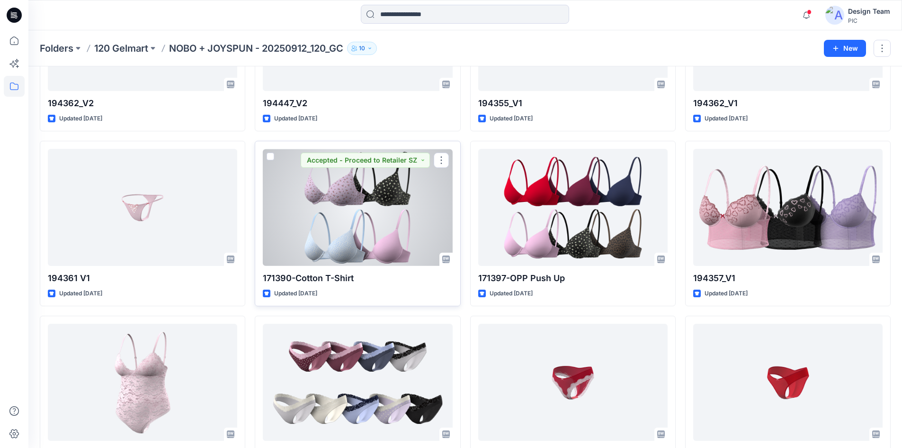
scroll to position [2124, 0]
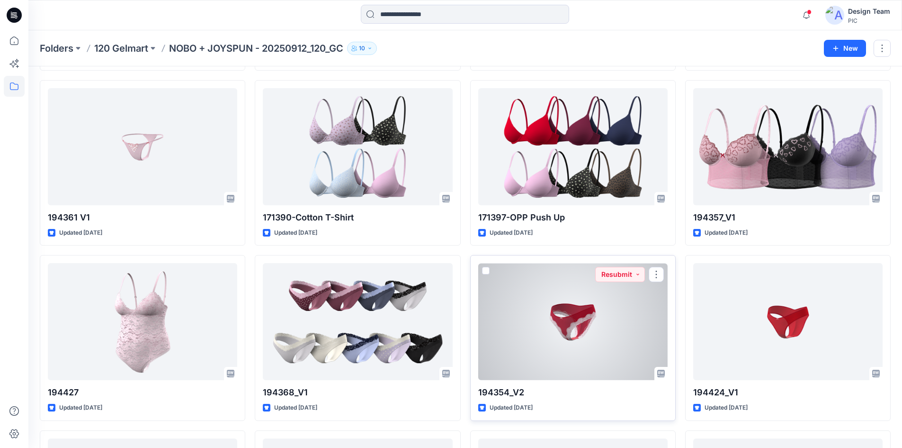
click at [575, 332] on div at bounding box center [572, 321] width 189 height 117
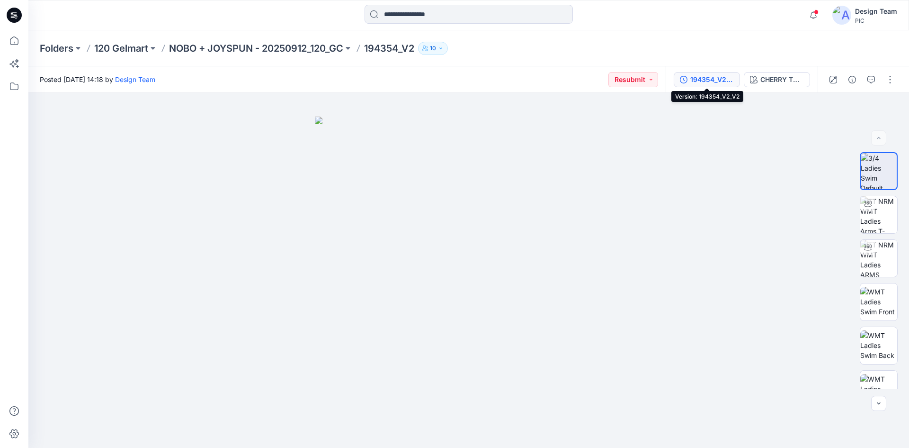
click at [727, 80] on div "194354_V2_V2" at bounding box center [713, 79] width 44 height 10
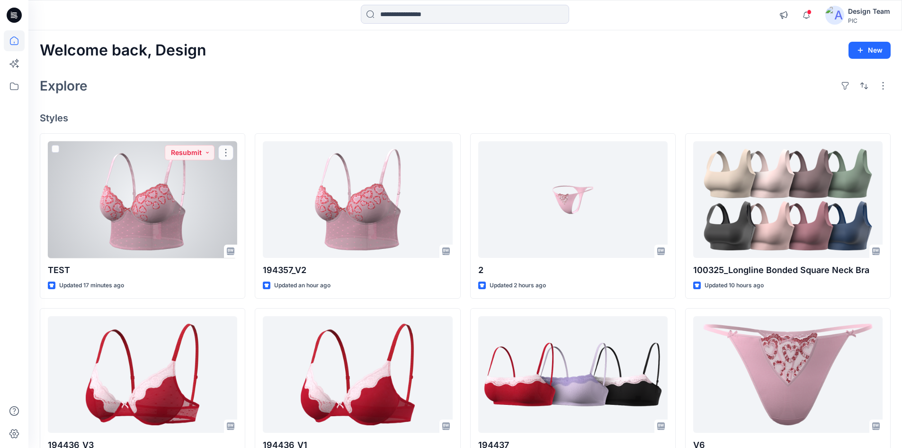
click at [206, 235] on div at bounding box center [142, 199] width 189 height 117
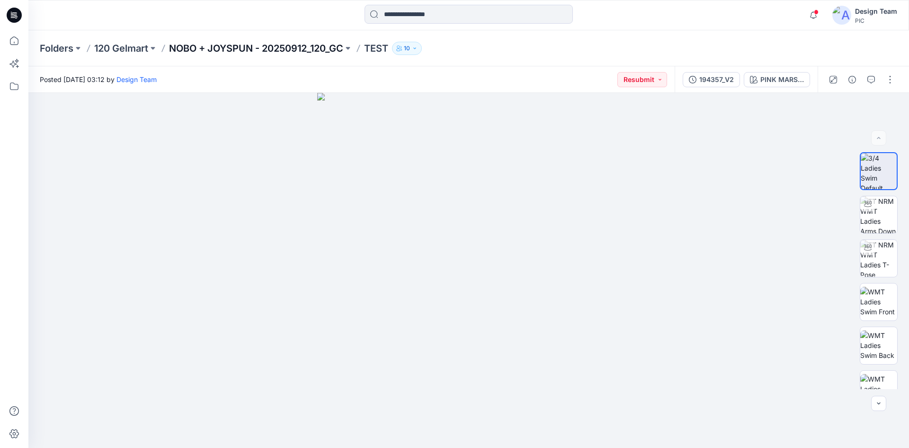
click at [290, 48] on p "NOBO + JOYSPUN - 20250912_120_GC" at bounding box center [256, 48] width 174 height 13
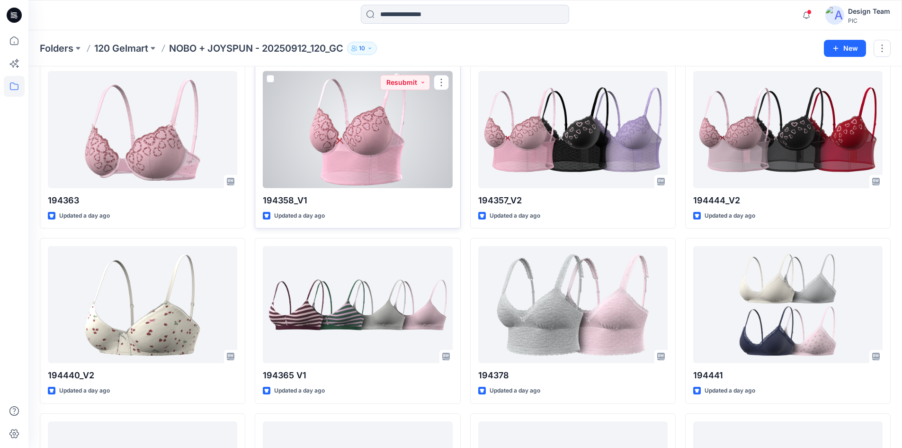
scroll to position [1075, 0]
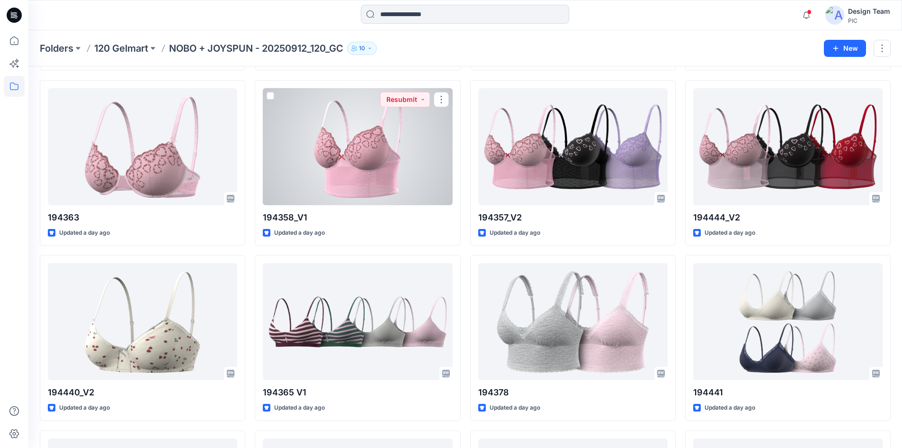
click at [374, 177] on div at bounding box center [357, 146] width 189 height 117
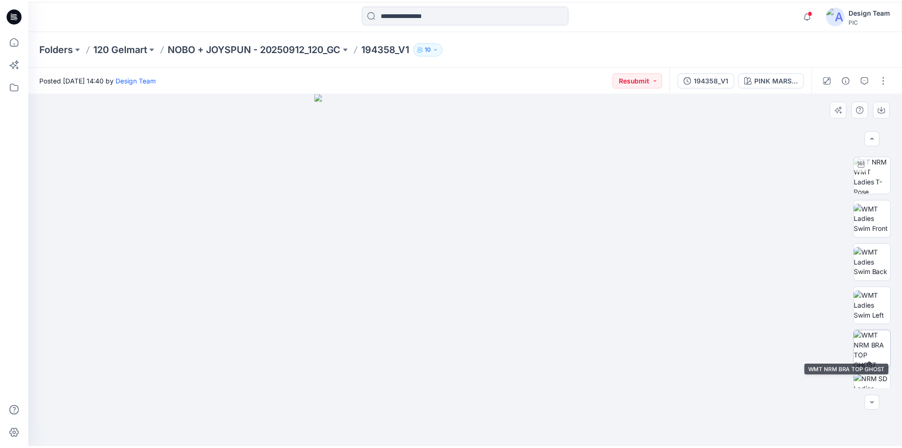
scroll to position [47, 0]
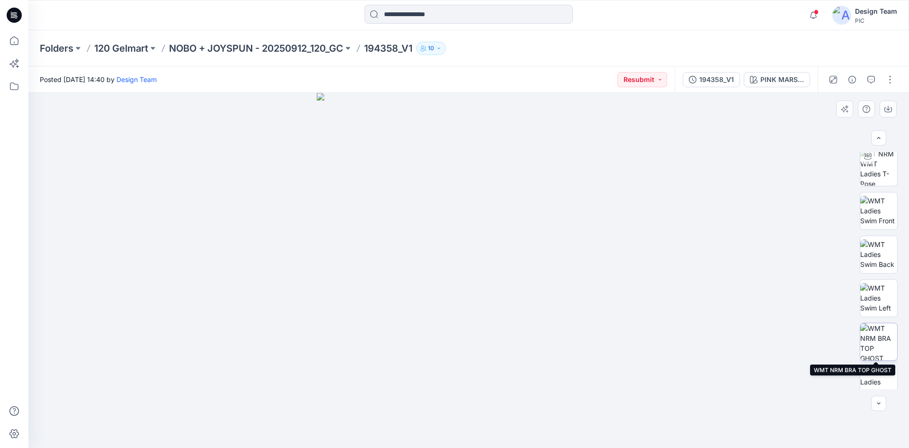
click at [880, 350] on img at bounding box center [879, 341] width 37 height 37
click at [194, 48] on p "NOBO + JOYSPUN - 20250912_120_GC" at bounding box center [256, 48] width 174 height 13
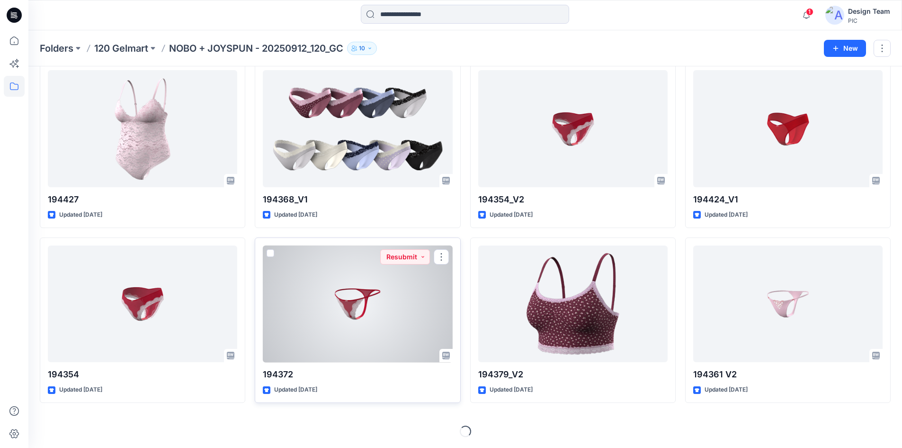
scroll to position [2317, 0]
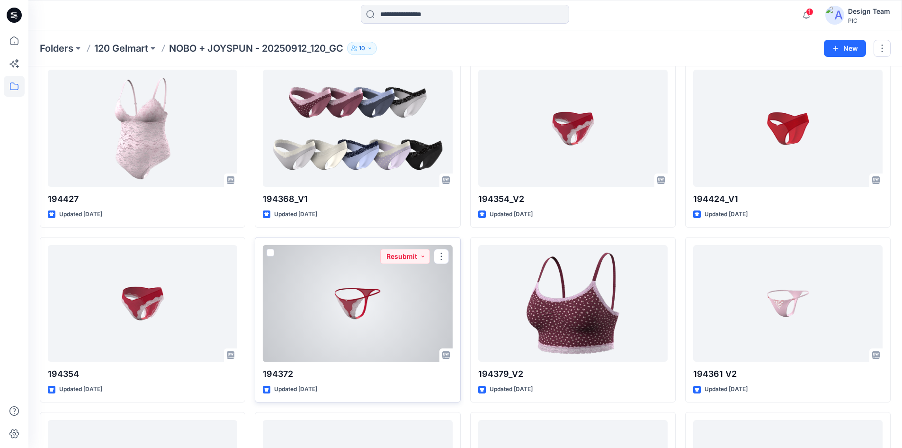
click at [349, 310] on div at bounding box center [357, 303] width 189 height 117
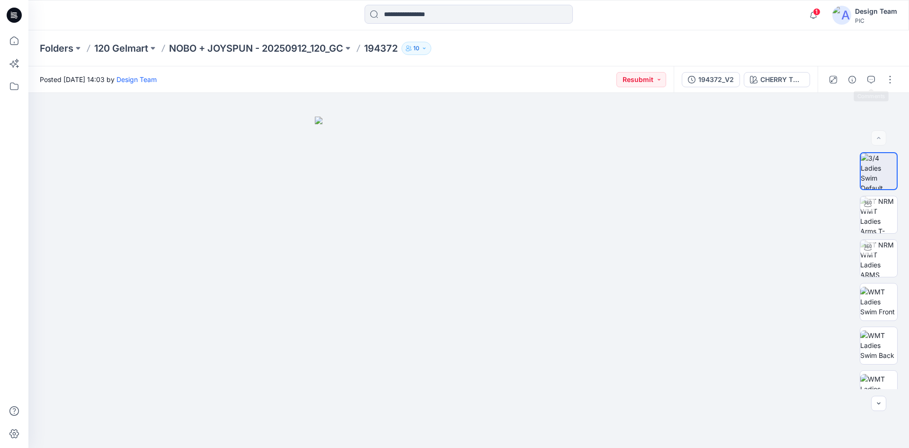
click at [875, 87] on div at bounding box center [862, 79] width 88 height 27
click at [868, 82] on icon "button" at bounding box center [872, 80] width 8 height 8
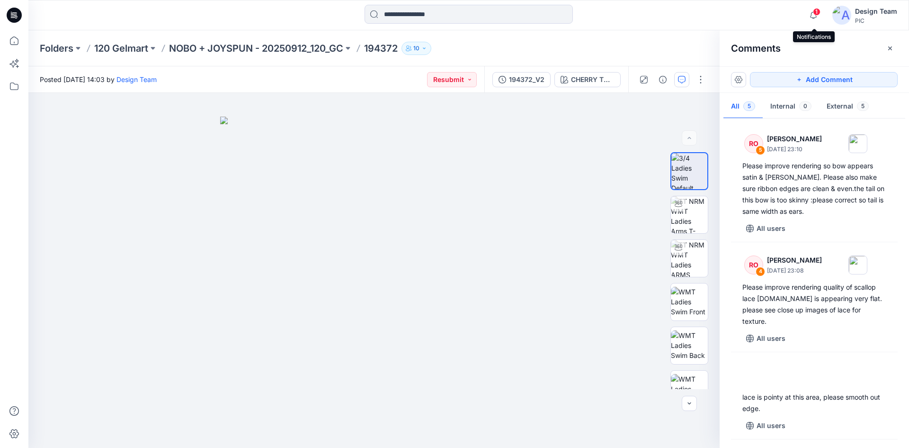
click at [819, 9] on span "1" at bounding box center [817, 12] width 8 height 8
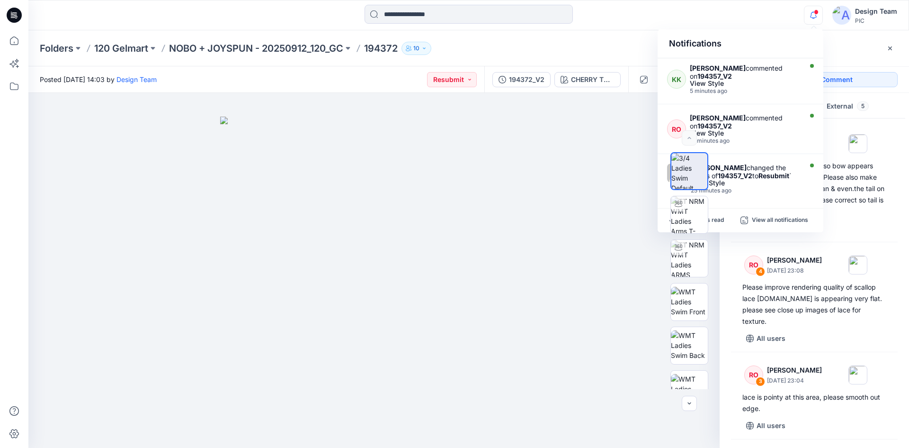
click at [769, 19] on div "Notifications KK Kapila Kothalawala commented on 194357_V2 View Style 5 minutes…" at bounding box center [468, 15] width 880 height 21
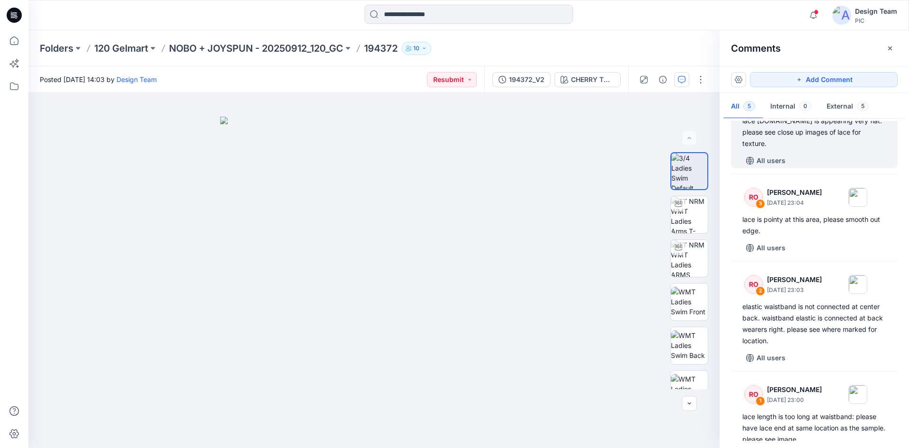
scroll to position [195, 0]
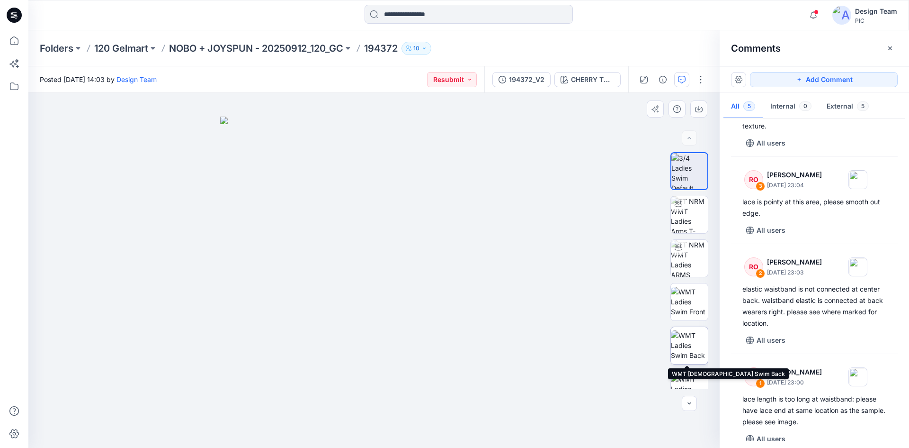
click at [685, 355] on img at bounding box center [689, 345] width 37 height 30
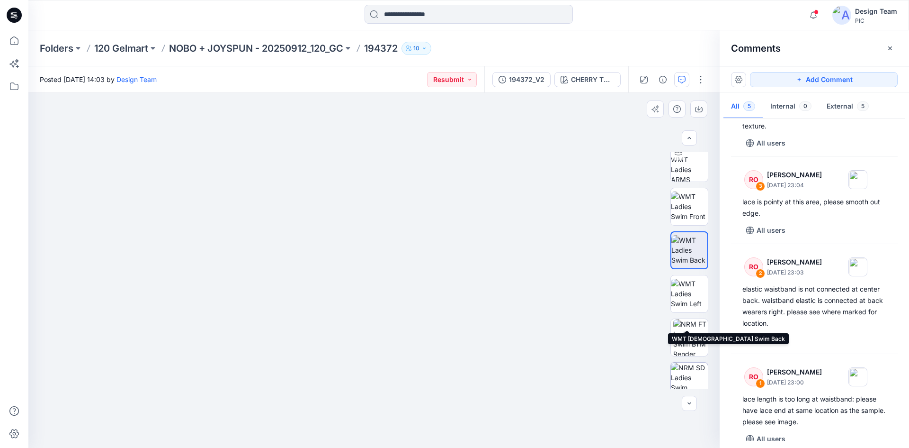
scroll to position [150, 0]
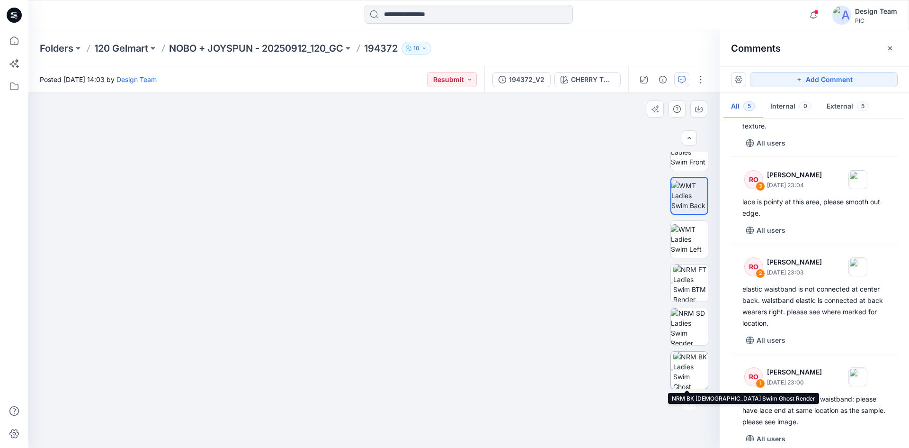
click at [697, 377] on img at bounding box center [690, 369] width 35 height 37
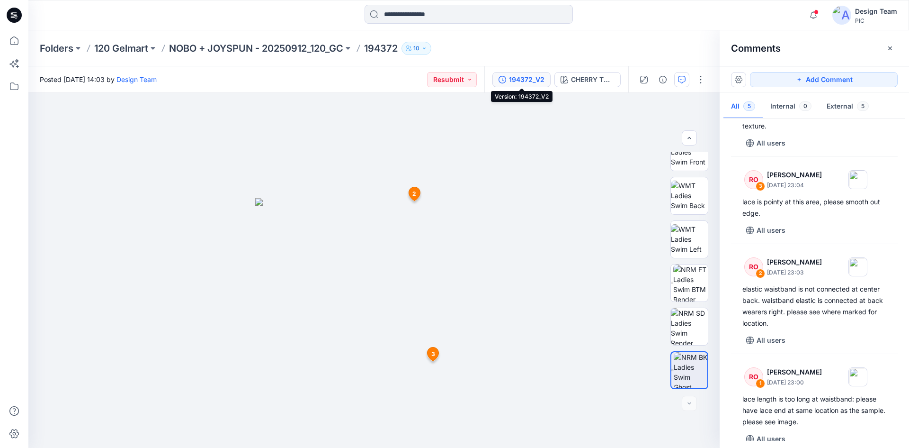
click at [536, 73] on button "194372_V2" at bounding box center [522, 79] width 58 height 15
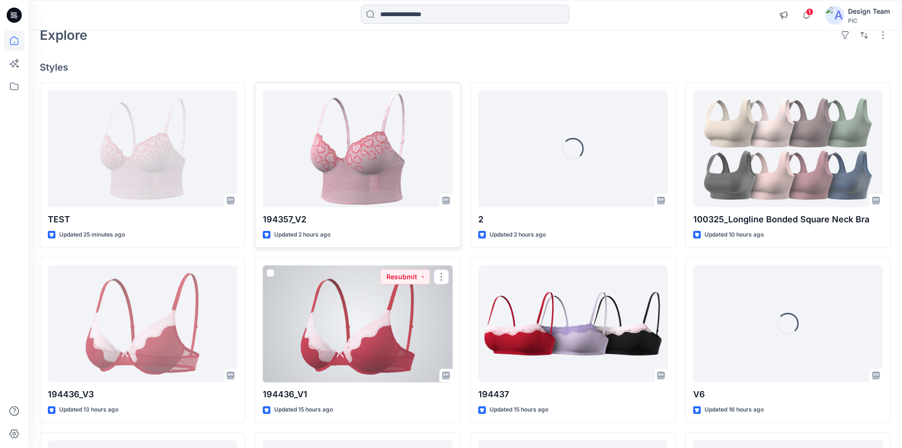
scroll to position [47, 0]
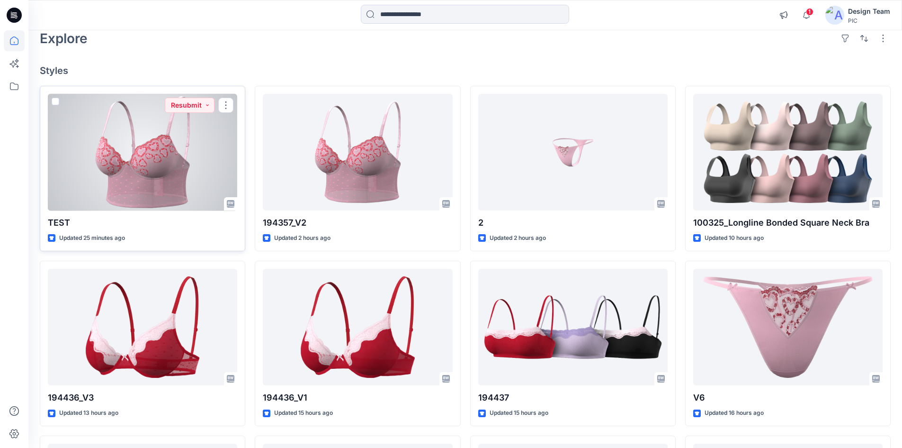
click at [205, 188] on div at bounding box center [142, 152] width 189 height 117
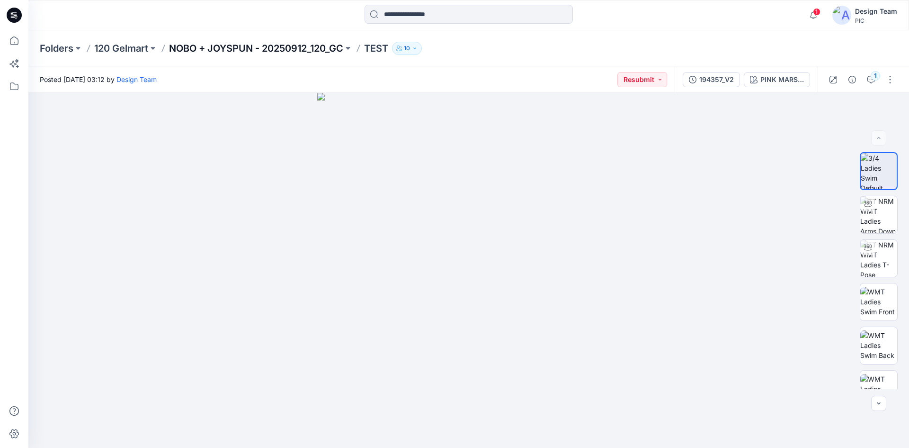
click at [278, 45] on p "NOBO + JOYSPUN - 20250912_120_GC" at bounding box center [256, 48] width 174 height 13
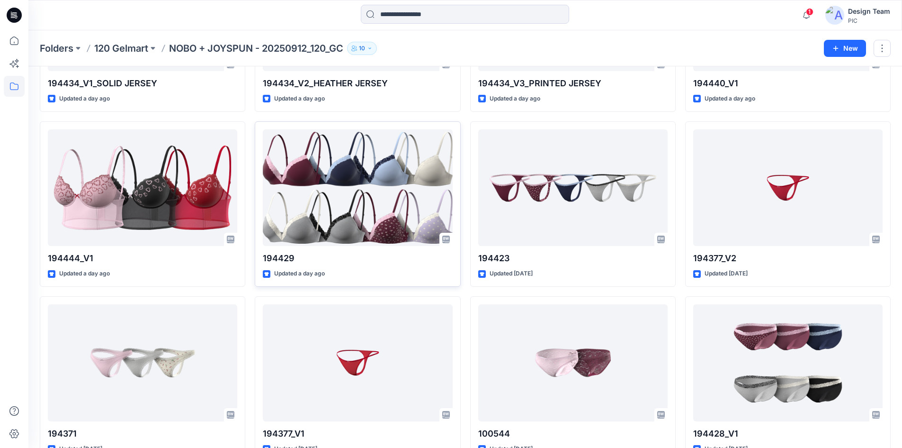
scroll to position [1560, 0]
